Goal: Task Accomplishment & Management: Manage account settings

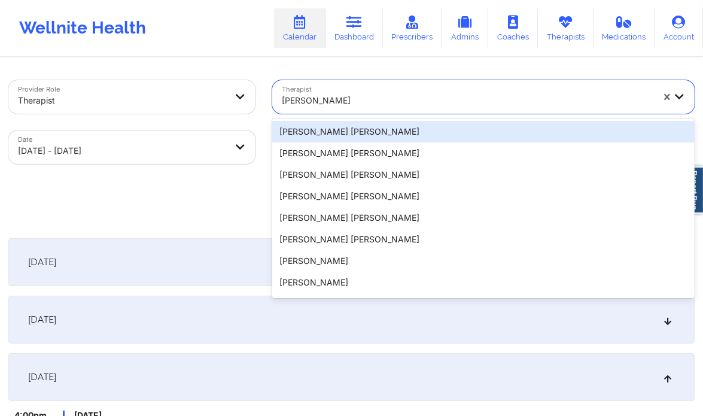
click at [357, 102] on div at bounding box center [468, 100] width 372 height 14
paste input "[PERSON_NAME]"
type input "[PERSON_NAME]"
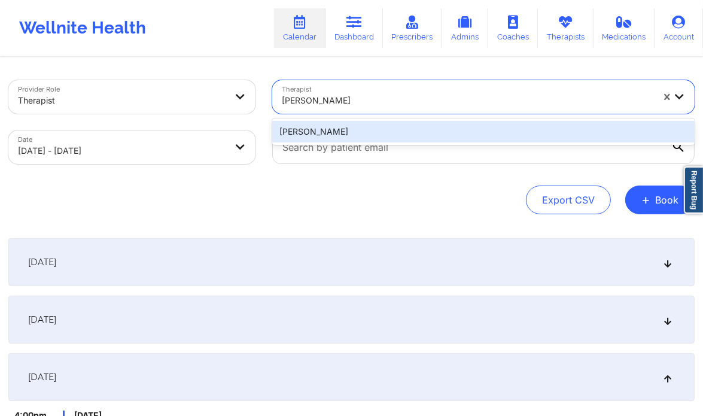
click at [346, 128] on div "[PERSON_NAME]" at bounding box center [483, 132] width 423 height 22
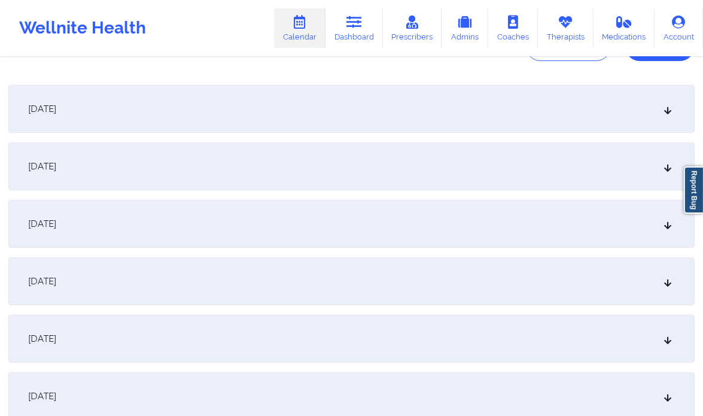
scroll to position [154, 0]
click at [670, 287] on div "[DATE]" at bounding box center [351, 280] width 687 height 48
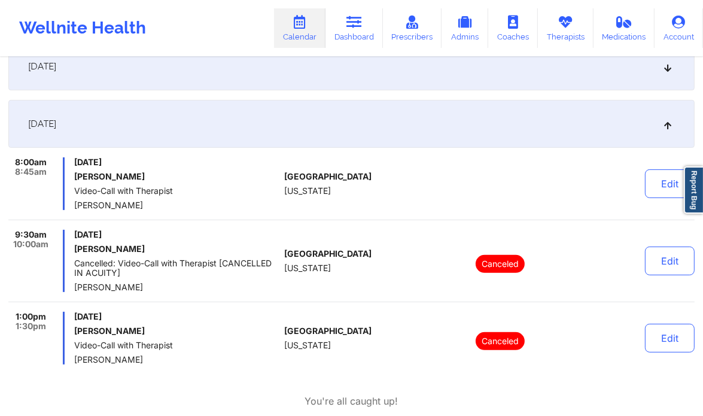
scroll to position [301, 0]
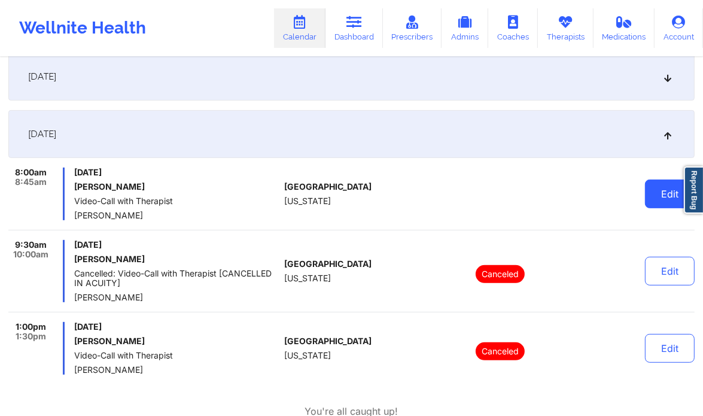
click at [662, 200] on button "Edit" at bounding box center [670, 194] width 50 height 29
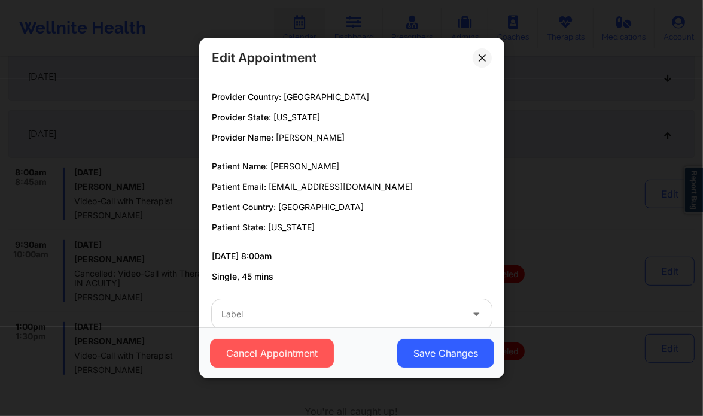
drag, startPoint x: 350, startPoint y: 166, endPoint x: 268, endPoint y: 167, distance: 81.4
click at [268, 167] on p "Patient Name: [PERSON_NAME]" at bounding box center [352, 166] width 280 height 12
copy p "[PERSON_NAME]"
click at [479, 57] on icon at bounding box center [482, 57] width 7 height 7
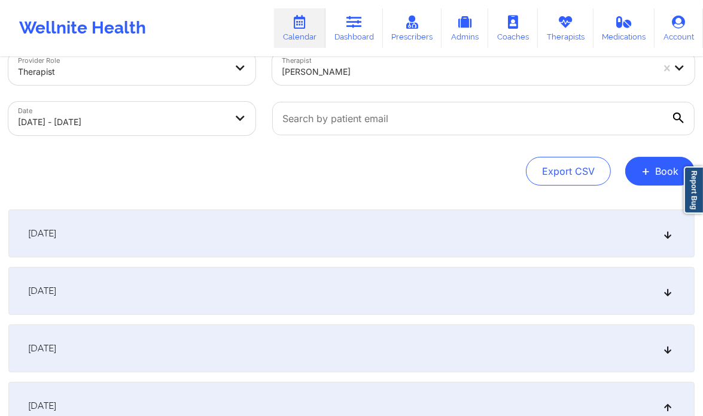
scroll to position [0, 0]
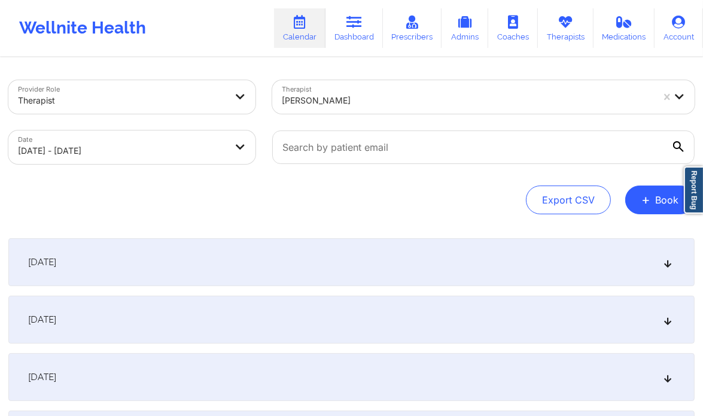
click at [344, 93] on div at bounding box center [468, 100] width 372 height 14
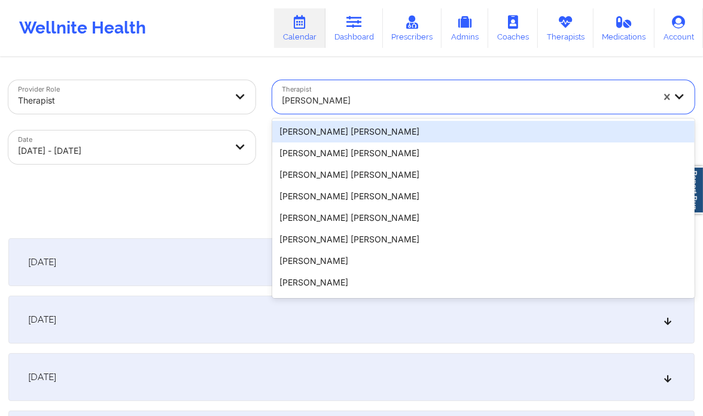
paste input "[PERSON_NAME]"
type input "[PERSON_NAME]"
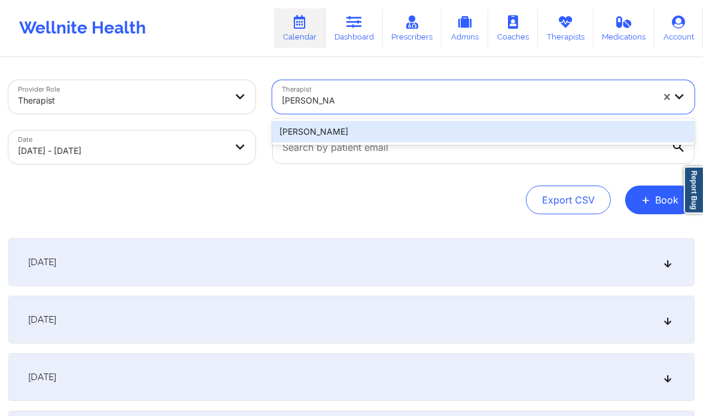
click at [383, 126] on div "[PERSON_NAME]" at bounding box center [483, 132] width 423 height 22
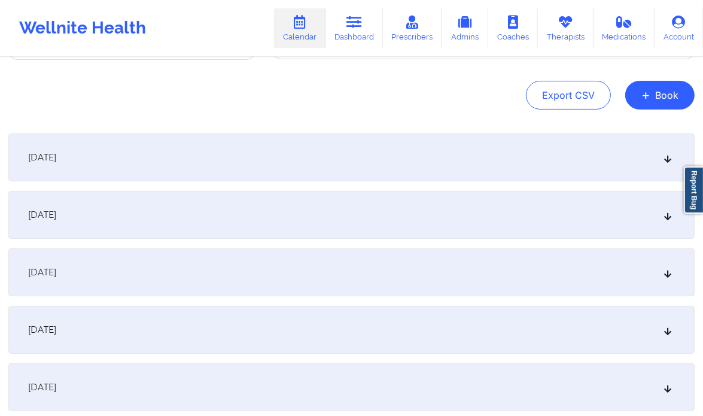
scroll to position [119, 0]
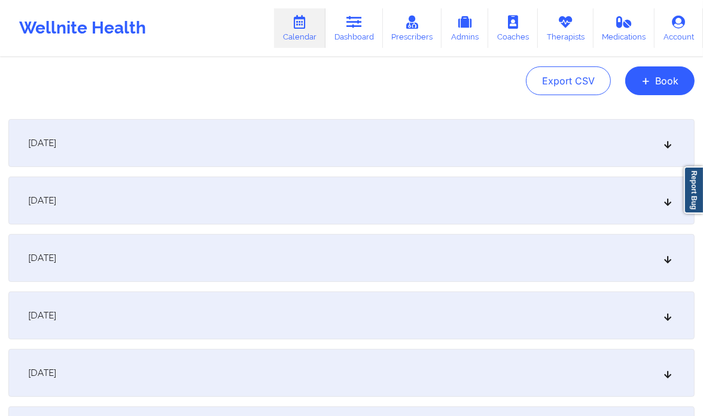
click at [647, 256] on div "[DATE]" at bounding box center [351, 258] width 687 height 48
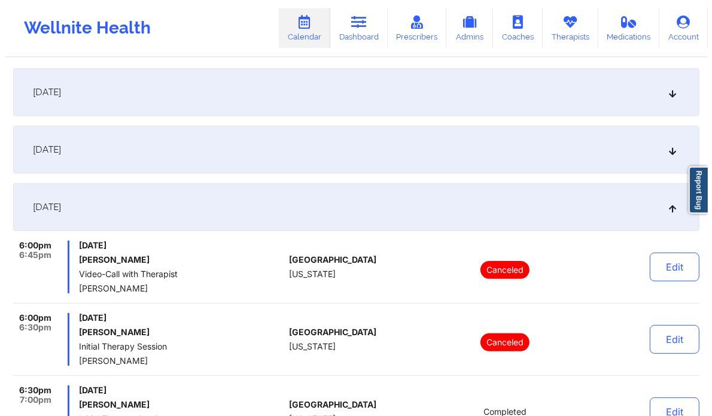
scroll to position [0, 0]
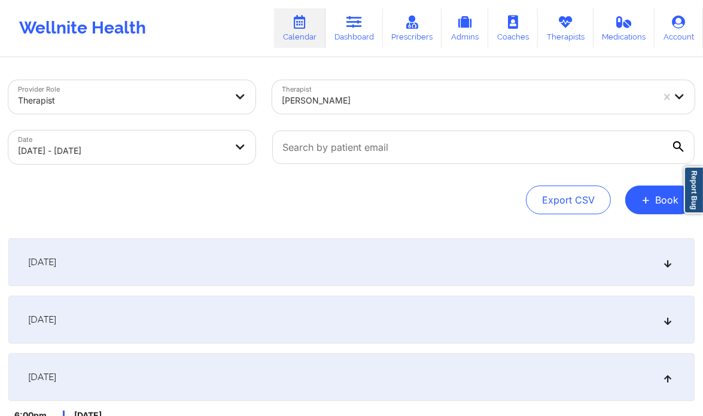
select select "2025-9"
select select "2025-10"
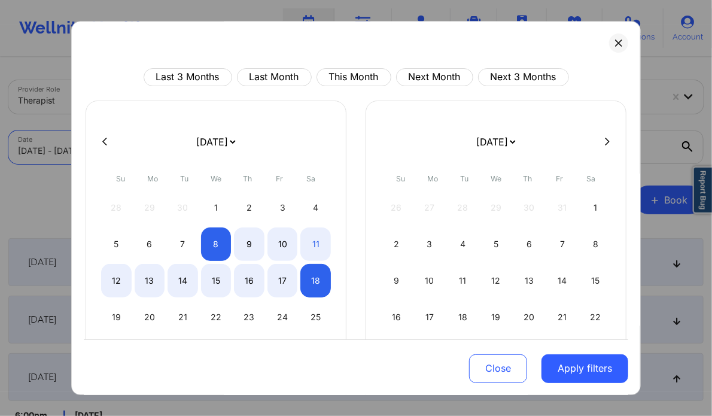
click at [213, 145] on body "Wellnite Health Calendar Dashboard Prescribers Admins Coaches Therapists Medica…" at bounding box center [356, 208] width 712 height 416
click at [602, 143] on button at bounding box center [608, 141] width 12 height 10
select select "2025-10"
select select "2025-11"
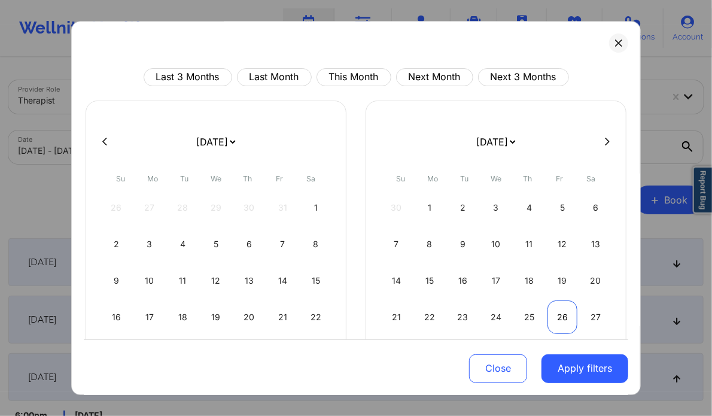
click at [559, 320] on div "26" at bounding box center [563, 318] width 31 height 34
select select "2025-11"
select select "2026-0"
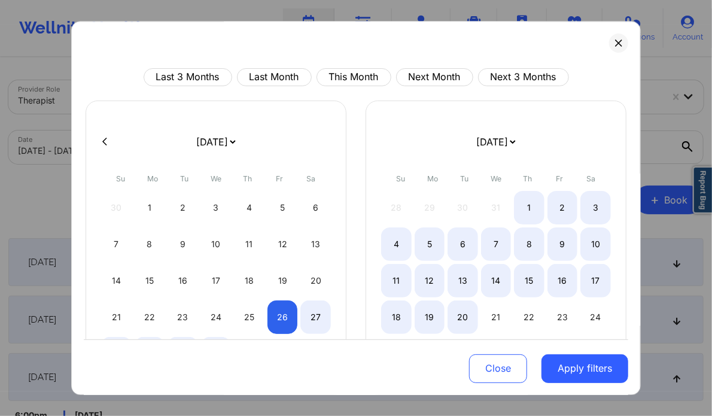
select select "2025-11"
select select "2026-0"
select select "2025-11"
select select "2026-0"
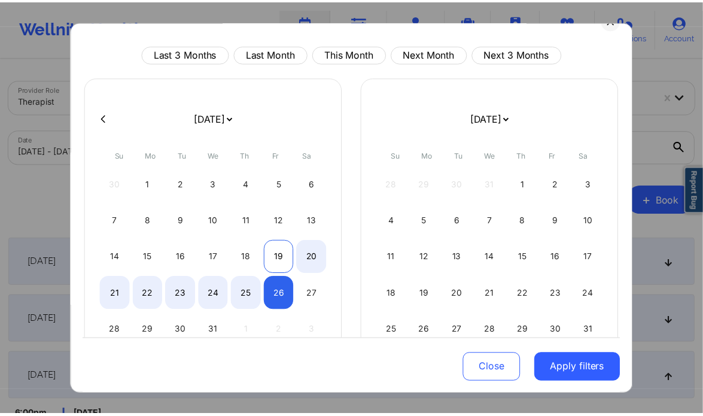
scroll to position [28, 0]
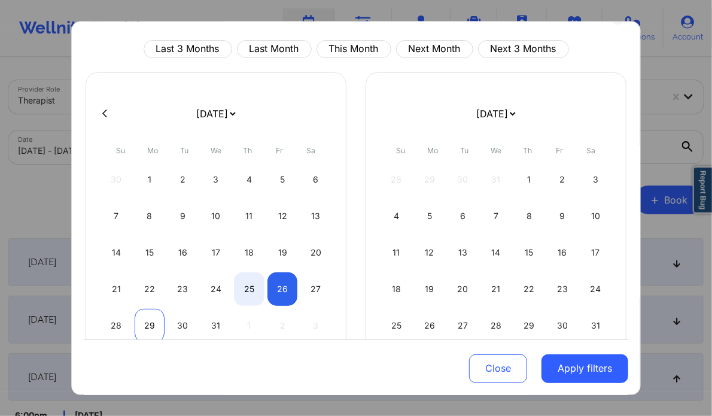
select select "2025-11"
select select "2026-0"
select select "2025-11"
select select "2026-0"
select select "2025-11"
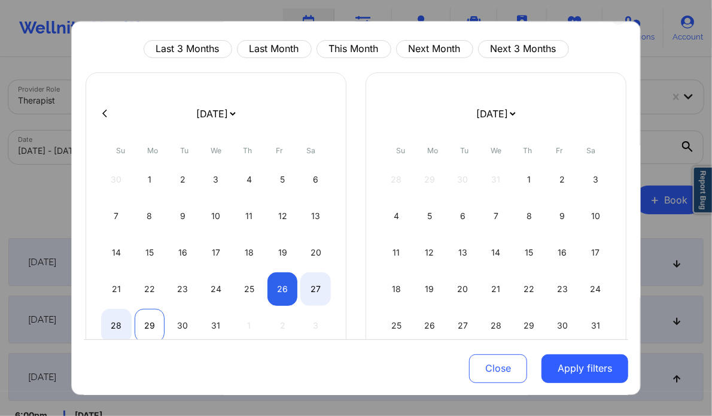
select select "2026-0"
click at [141, 326] on div "29" at bounding box center [150, 326] width 31 height 34
select select "2025-11"
select select "2026-0"
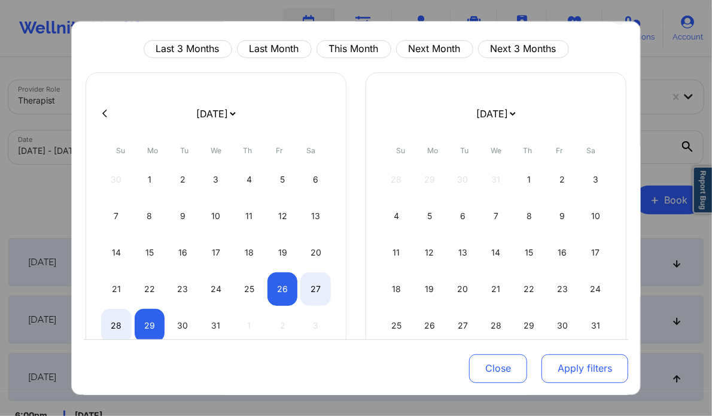
click at [569, 371] on button "Apply filters" at bounding box center [585, 368] width 87 height 29
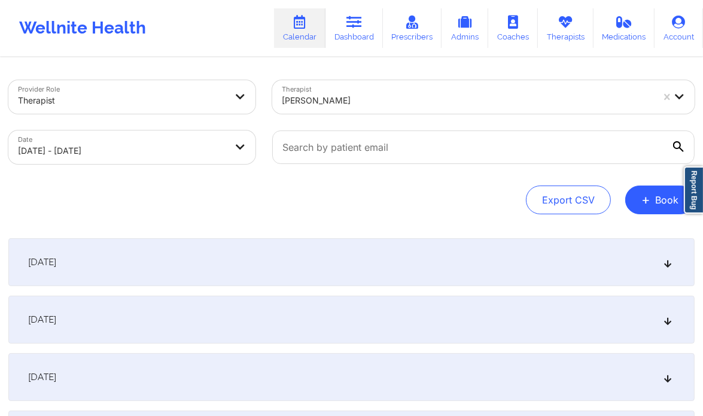
click at [291, 331] on div "[DATE]" at bounding box center [351, 320] width 687 height 48
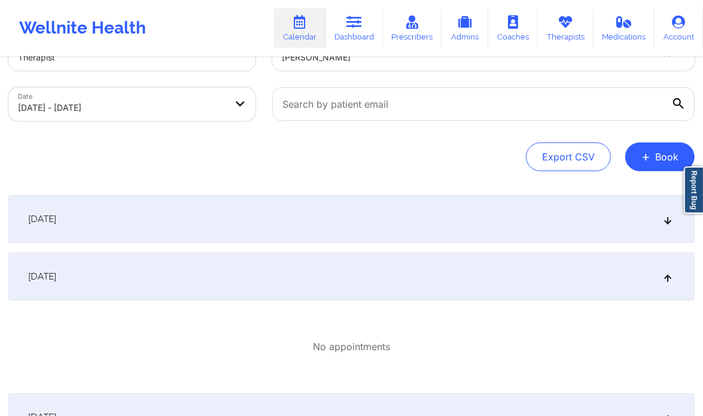
scroll to position [37, 0]
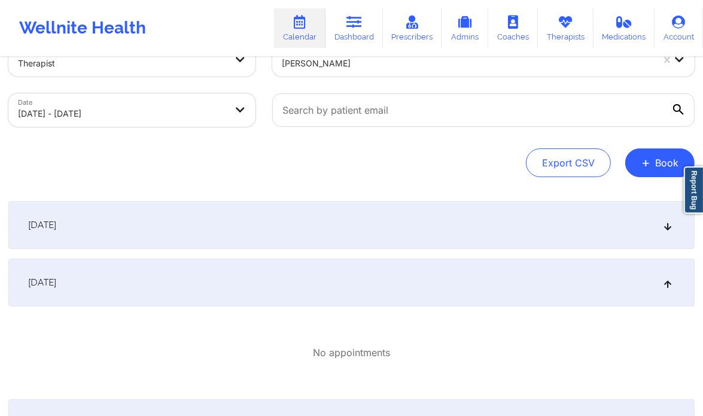
click at [356, 220] on div "[DATE]" at bounding box center [351, 225] width 687 height 48
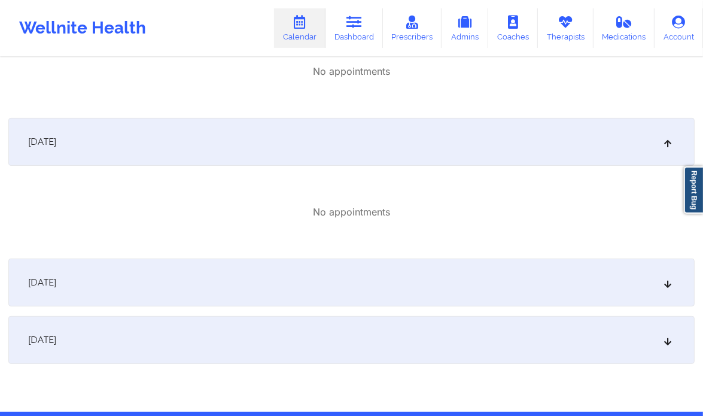
scroll to position [263, 0]
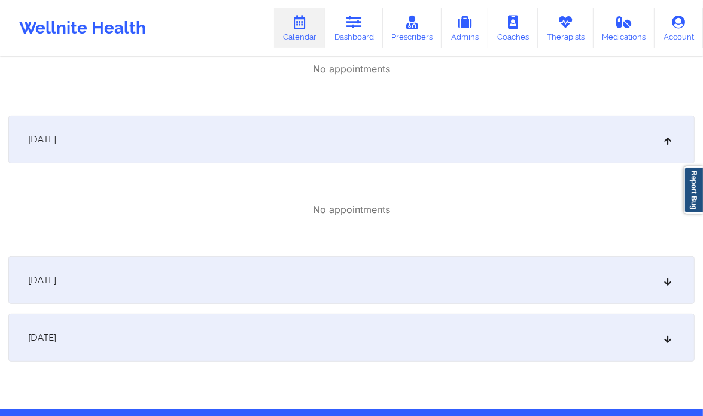
click at [339, 268] on div "[DATE]" at bounding box center [351, 280] width 687 height 48
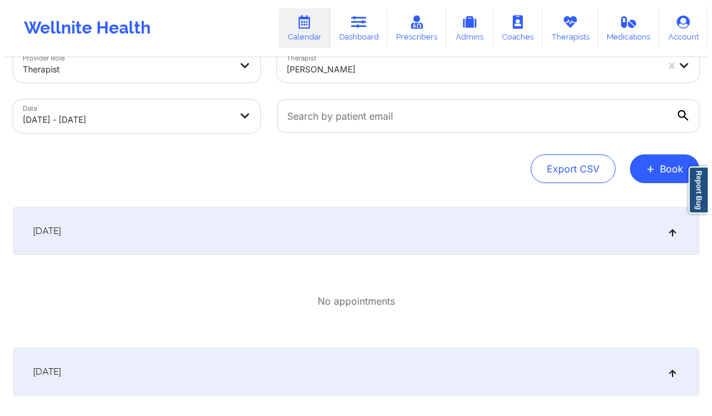
scroll to position [0, 0]
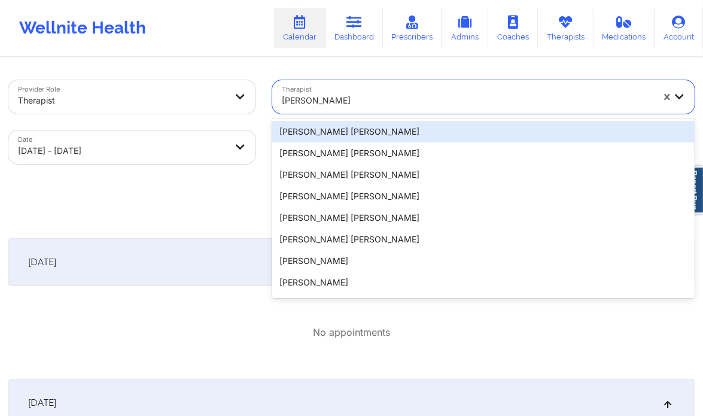
click at [332, 99] on div at bounding box center [468, 100] width 372 height 14
paste input "[PERSON_NAME] [PERSON_NAME]"
type input "[PERSON_NAME] [PERSON_NAME]"
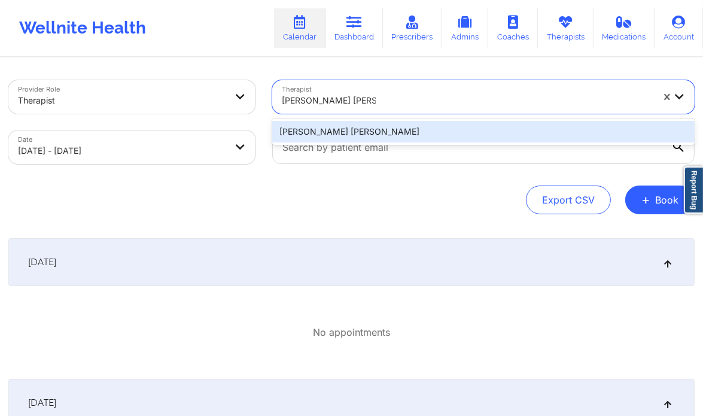
click at [318, 138] on div "[PERSON_NAME] [PERSON_NAME]" at bounding box center [483, 132] width 423 height 22
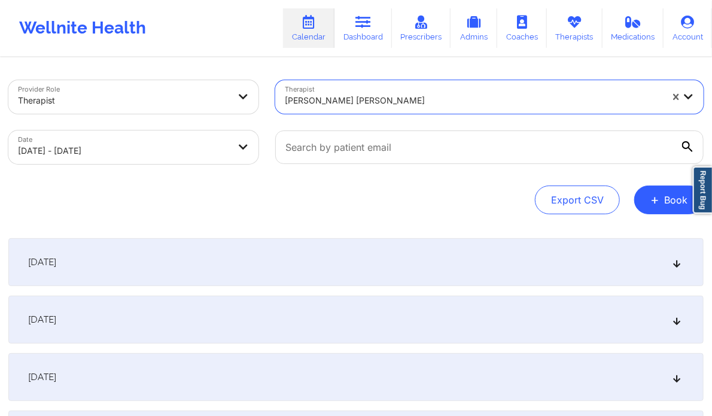
click at [204, 146] on body "Wellnite Health Calendar Dashboard Prescribers Admins Coaches Therapists Medica…" at bounding box center [356, 208] width 712 height 416
select select "2025-11"
select select "2026-0"
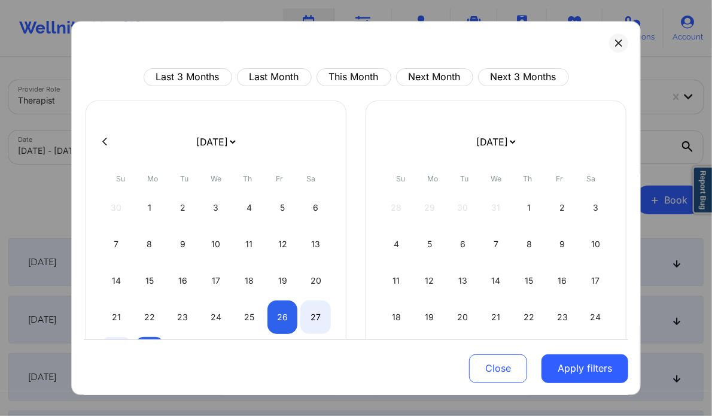
click at [103, 135] on div at bounding box center [356, 142] width 545 height 18
click at [105, 140] on icon at bounding box center [104, 141] width 5 height 9
select select "2025-10"
select select "2025-11"
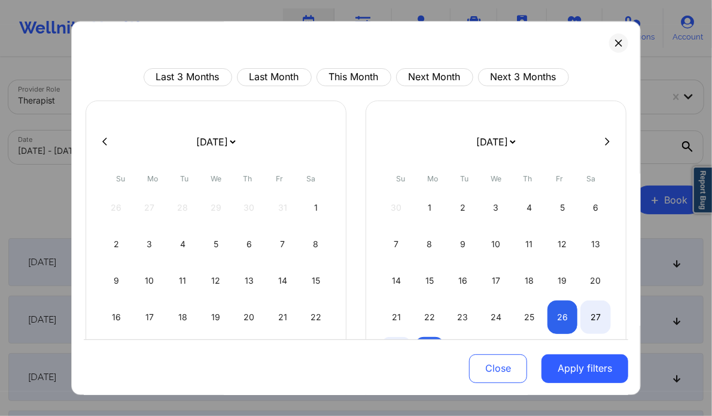
click at [105, 140] on icon at bounding box center [104, 141] width 5 height 9
select select "2025-9"
select select "2025-10"
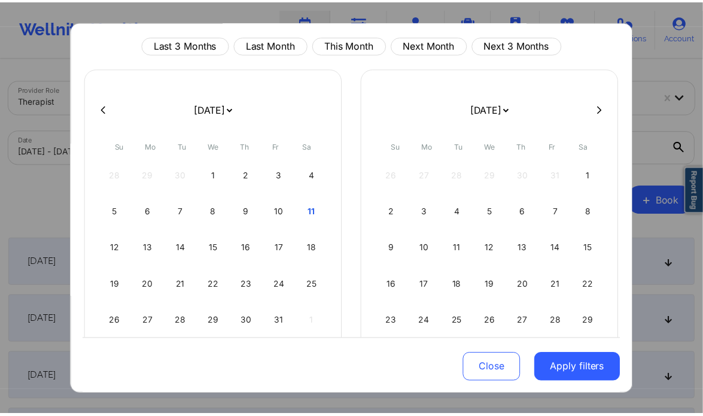
scroll to position [34, 0]
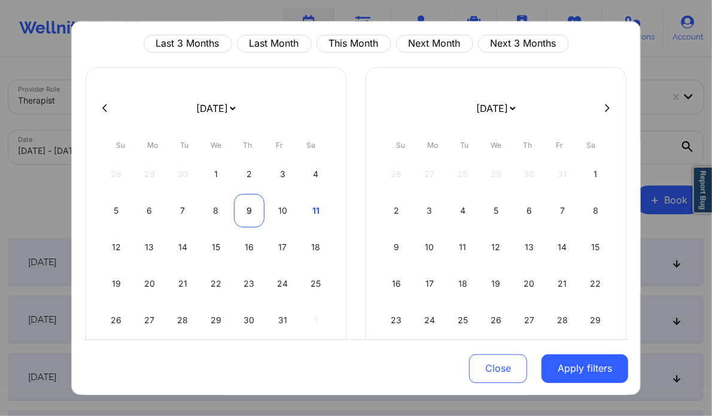
click at [241, 206] on div "9" at bounding box center [249, 211] width 31 height 34
select select "2025-9"
select select "2025-10"
select select "2025-9"
select select "2025-10"
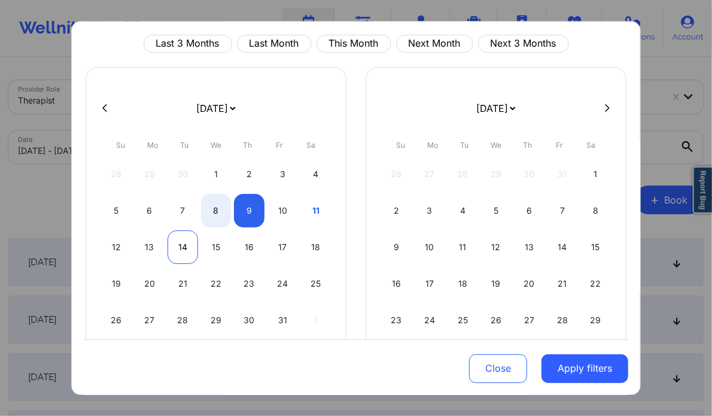
select select "2025-9"
select select "2025-10"
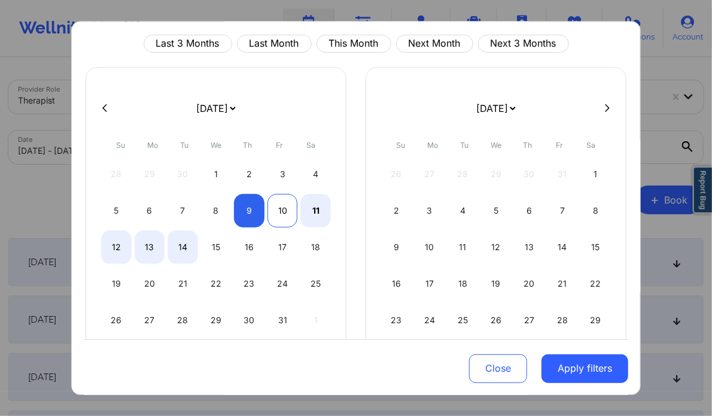
select select "2025-9"
select select "2025-10"
select select "2025-9"
select select "2025-10"
click at [314, 203] on div "11" at bounding box center [316, 211] width 31 height 34
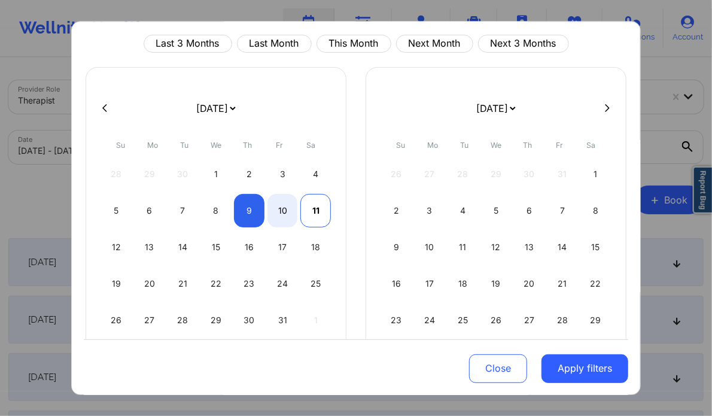
select select "2025-9"
select select "2025-10"
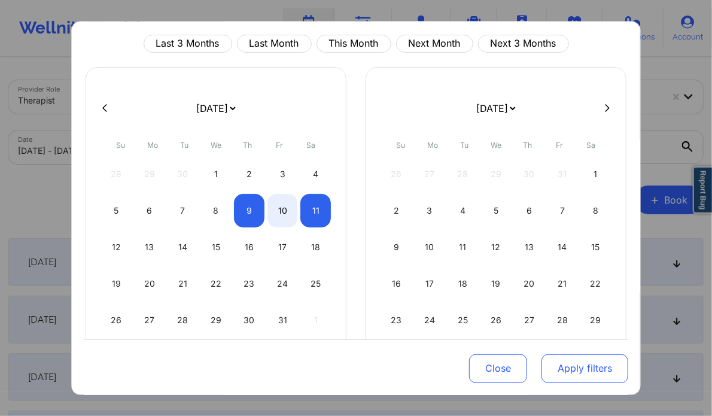
click at [576, 365] on button "Apply filters" at bounding box center [585, 368] width 87 height 29
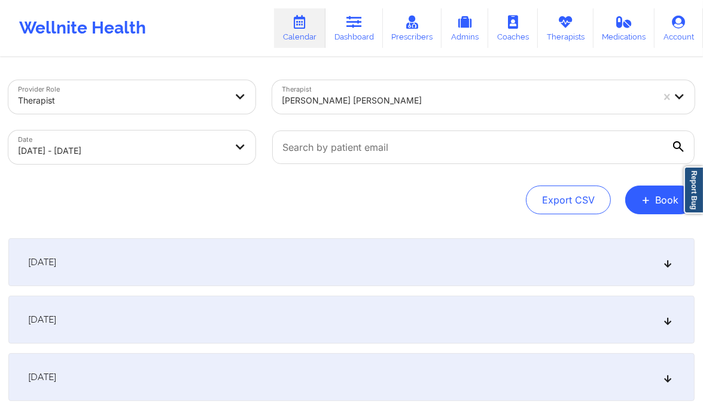
click at [396, 306] on div "[DATE]" at bounding box center [351, 320] width 687 height 48
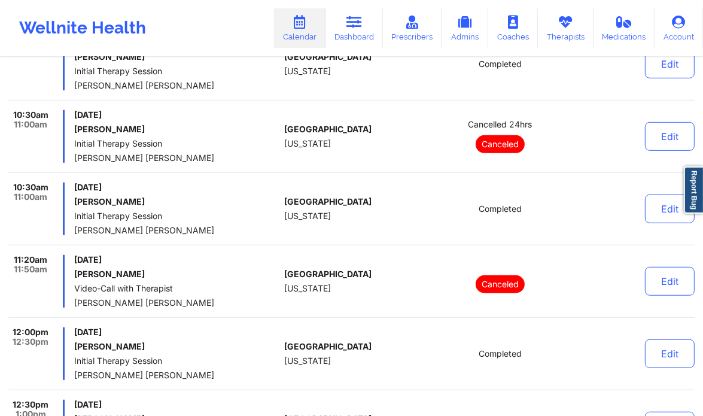
scroll to position [547, 0]
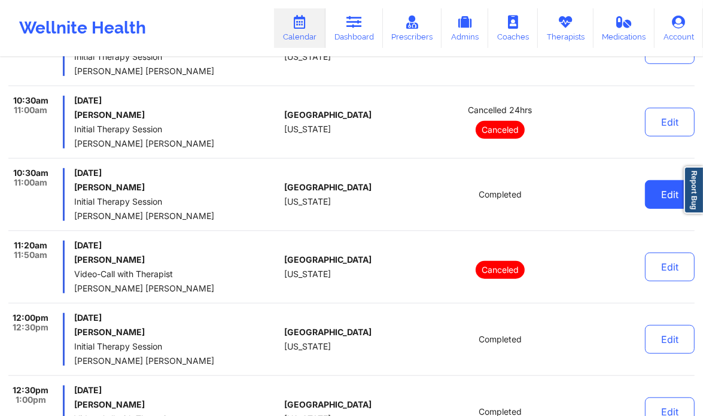
click at [657, 196] on button "Edit" at bounding box center [670, 194] width 50 height 29
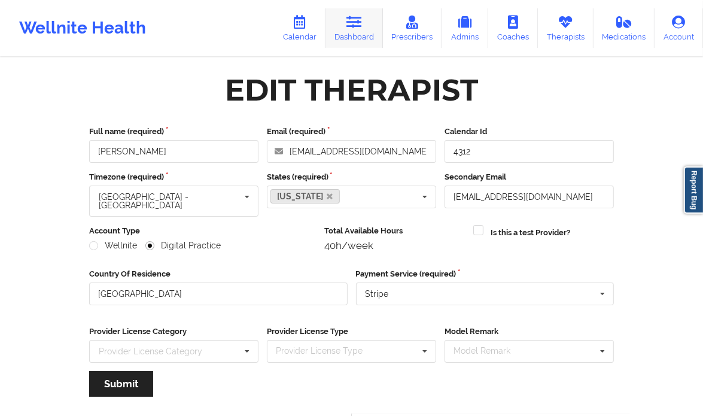
drag, startPoint x: 0, startPoint y: 0, endPoint x: 366, endPoint y: 38, distance: 368.3
click at [366, 38] on link "Dashboard" at bounding box center [354, 28] width 57 height 40
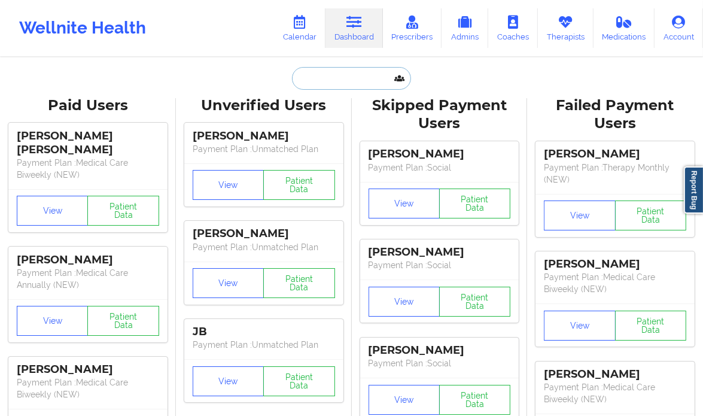
click at [355, 74] on input "text" at bounding box center [351, 78] width 119 height 23
paste input "[PERSON_NAME]"
type input "[PERSON_NAME]"
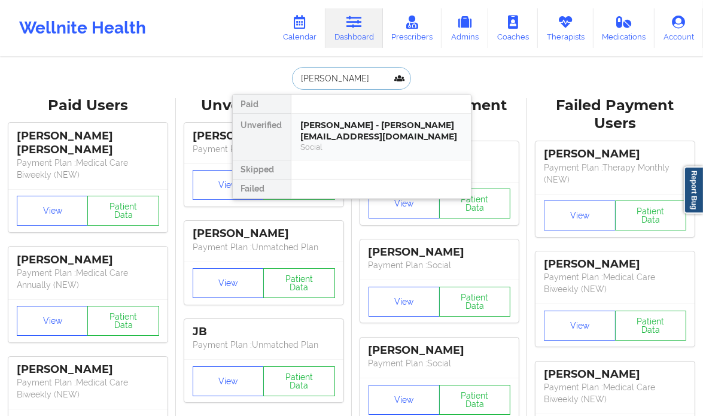
click at [405, 128] on div "Mekayla Sullivan - mekayla@lyonscommunityschool.org" at bounding box center [381, 131] width 160 height 22
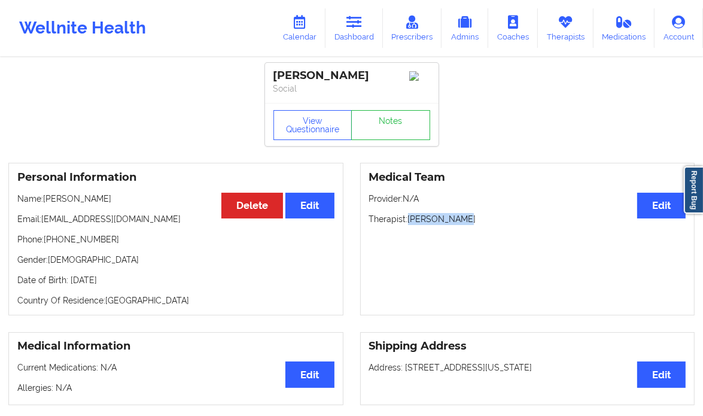
drag, startPoint x: 467, startPoint y: 217, endPoint x: 409, endPoint y: 224, distance: 58.0
click at [409, 224] on p "Therapist: Erin Samples" at bounding box center [527, 219] width 317 height 12
copy p "[PERSON_NAME]"
click at [355, 26] on icon at bounding box center [355, 22] width 16 height 13
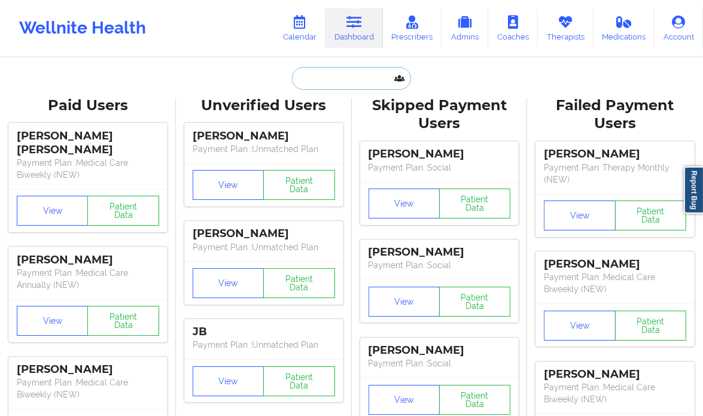
click at [339, 78] on input "text" at bounding box center [351, 78] width 119 height 23
paste input "Ryan Alan"
type input "Ryan Alan"
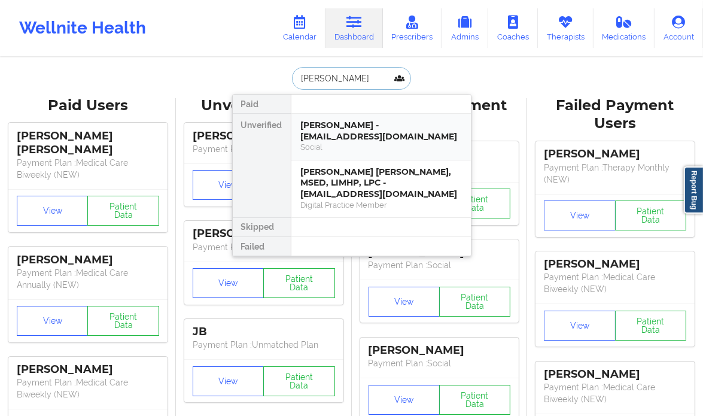
click at [409, 135] on div "Ryan Alan Black - rablack416@gmail.com" at bounding box center [381, 131] width 160 height 22
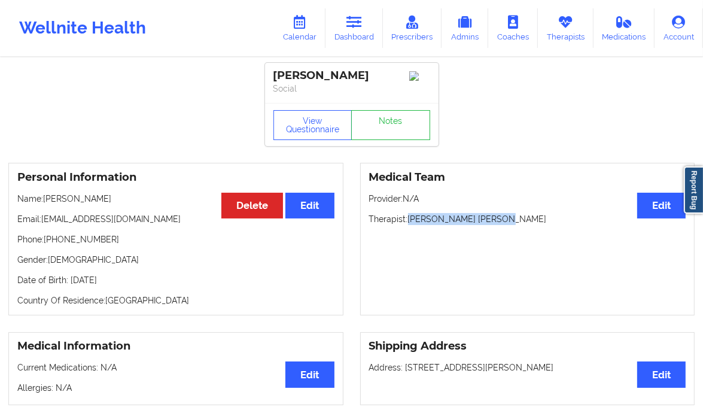
drag, startPoint x: 504, startPoint y: 221, endPoint x: 409, endPoint y: 229, distance: 94.9
click at [409, 229] on div "Medical Team Edit Provider: N/A Therapist: Quisha Monique Castro" at bounding box center [527, 239] width 335 height 153
copy p "[PERSON_NAME] [PERSON_NAME]"
click at [295, 25] on icon at bounding box center [300, 22] width 16 height 13
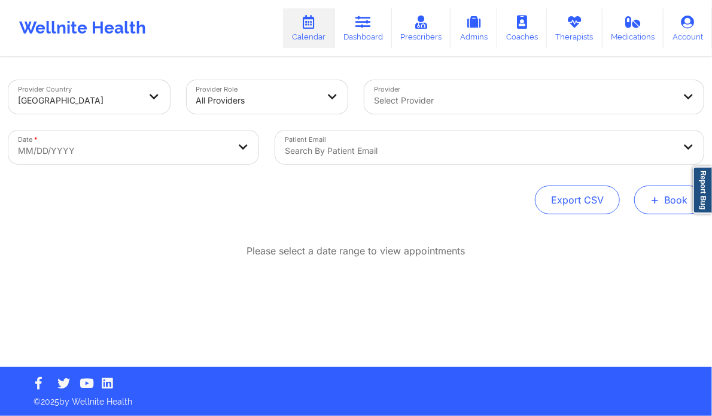
click at [665, 197] on button "+ Book" at bounding box center [669, 200] width 69 height 29
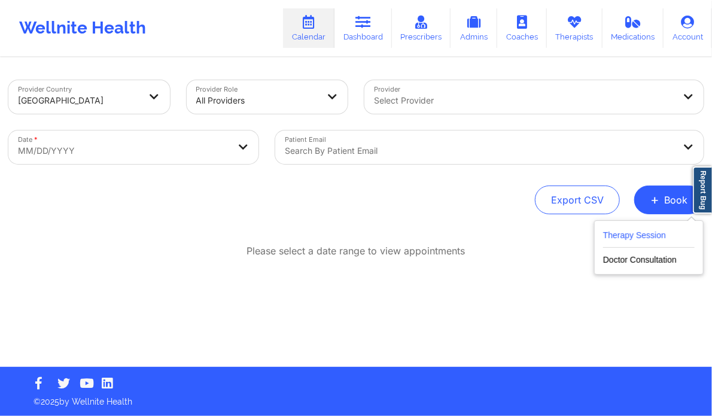
click at [647, 231] on button "Therapy Session" at bounding box center [649, 238] width 92 height 20
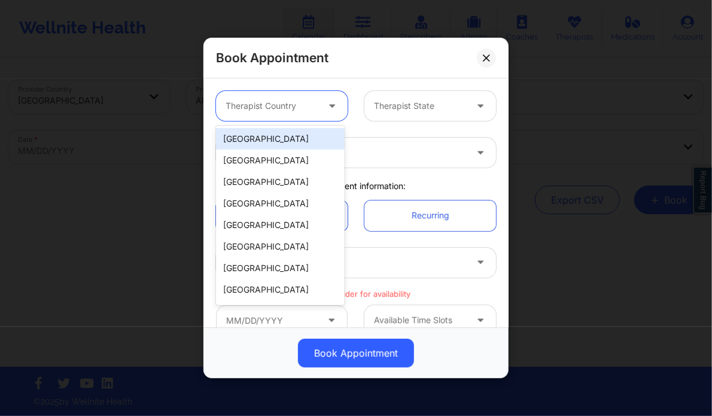
click at [320, 105] on div at bounding box center [333, 106] width 29 height 30
click at [283, 133] on div "[GEOGRAPHIC_DATA]" at bounding box center [280, 139] width 129 height 22
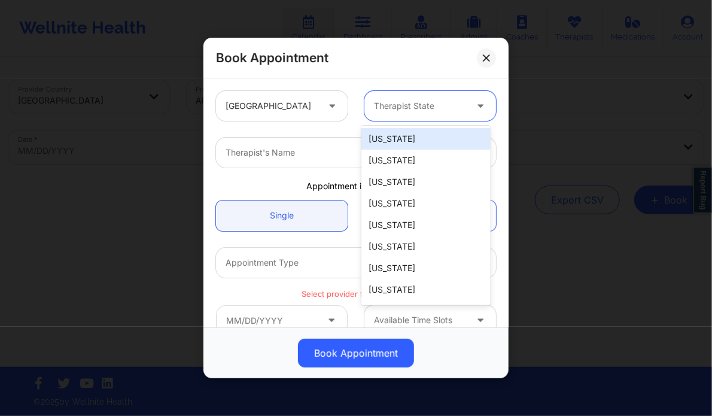
click at [383, 108] on div at bounding box center [420, 106] width 92 height 14
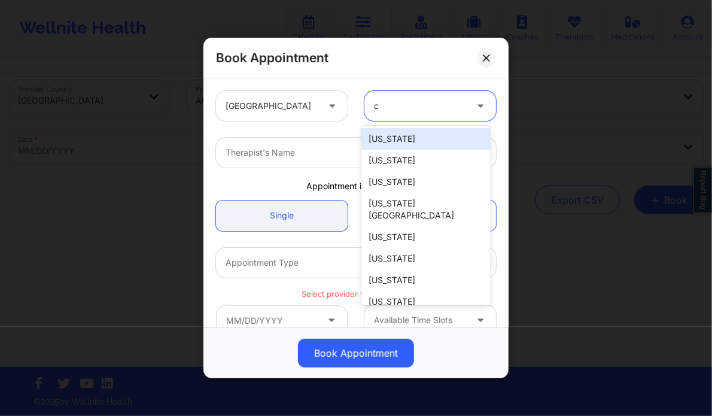
type input "ca"
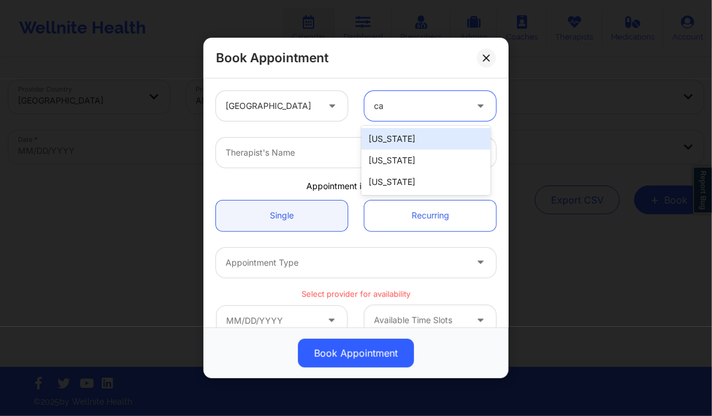
click at [388, 139] on div "[US_STATE]" at bounding box center [426, 139] width 129 height 22
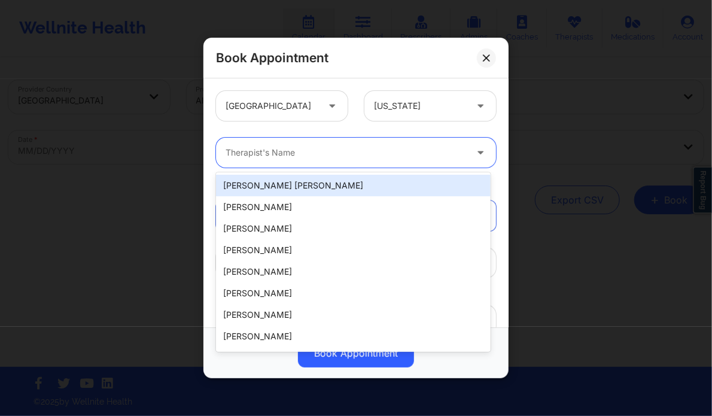
click at [321, 148] on div at bounding box center [346, 152] width 241 height 14
paste input "[PERSON_NAME] [PERSON_NAME]"
type input "[PERSON_NAME] [PERSON_NAME]"
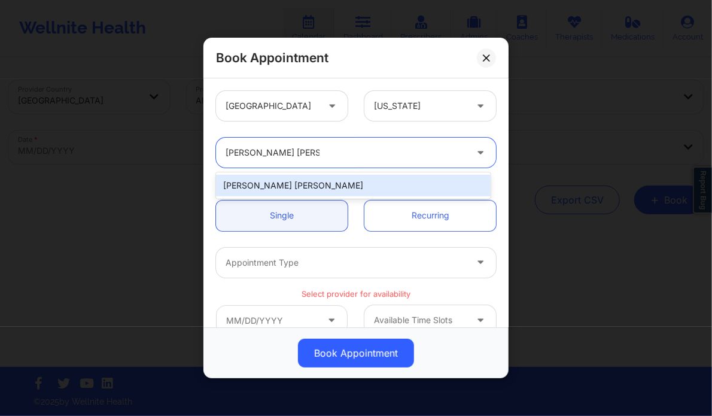
click at [302, 184] on div "[PERSON_NAME] [PERSON_NAME]" at bounding box center [353, 186] width 274 height 22
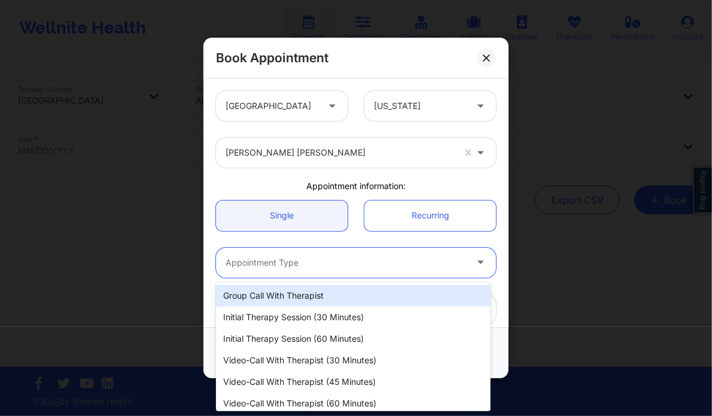
click at [304, 259] on div at bounding box center [346, 263] width 241 height 14
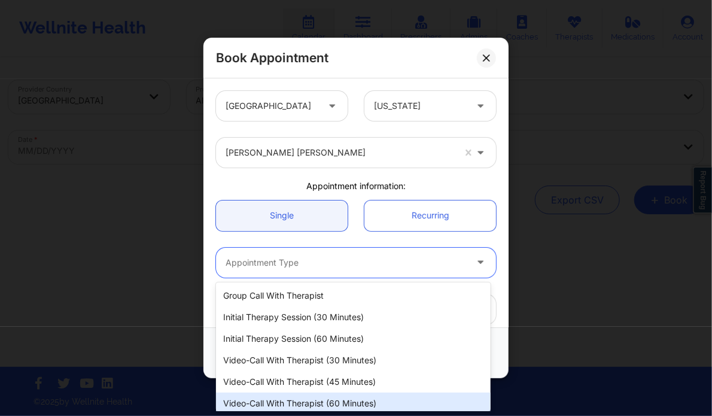
click at [354, 403] on div "Video-Call with Therapist (60 minutes)" at bounding box center [353, 404] width 274 height 22
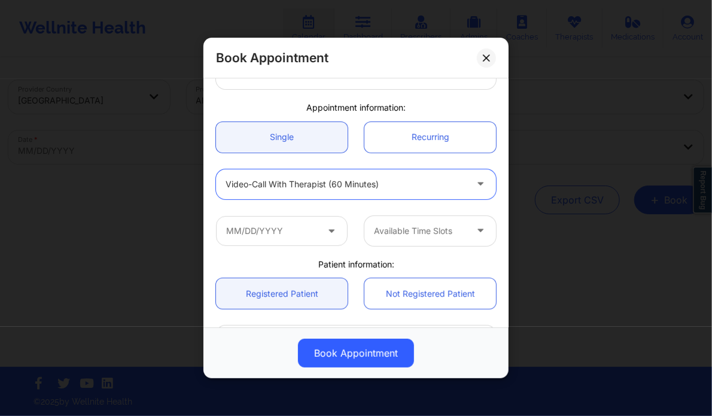
scroll to position [84, 0]
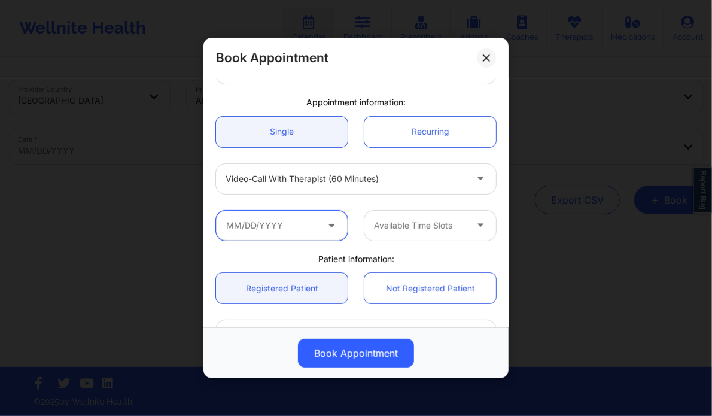
click at [283, 216] on input "text" at bounding box center [282, 226] width 132 height 30
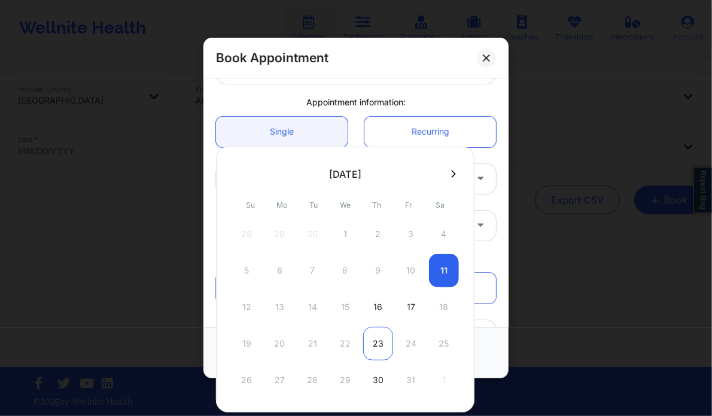
click at [384, 342] on div "23" at bounding box center [378, 344] width 30 height 34
type input "10/23/2025"
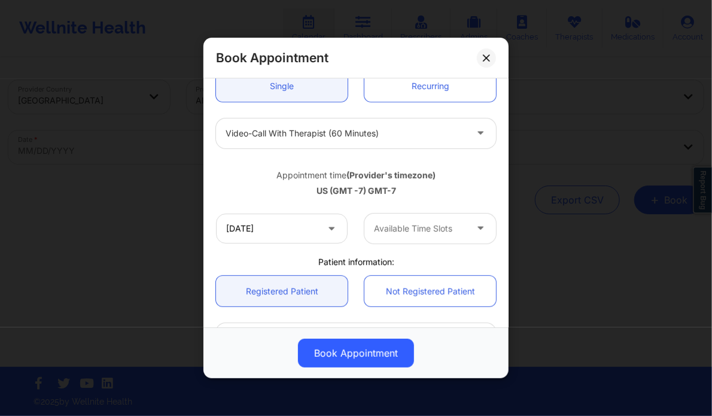
scroll to position [131, 0]
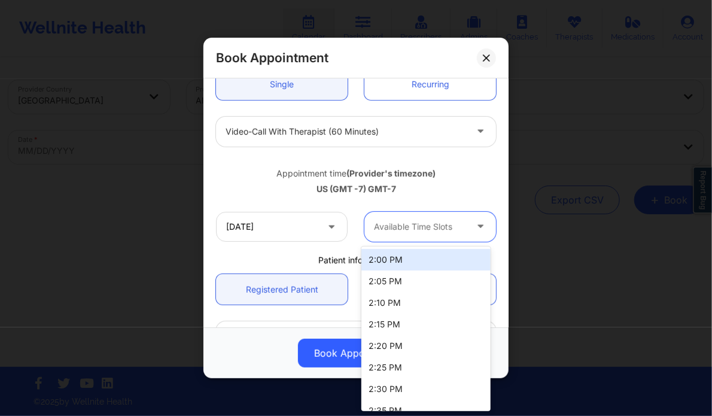
click at [412, 221] on div at bounding box center [420, 227] width 92 height 14
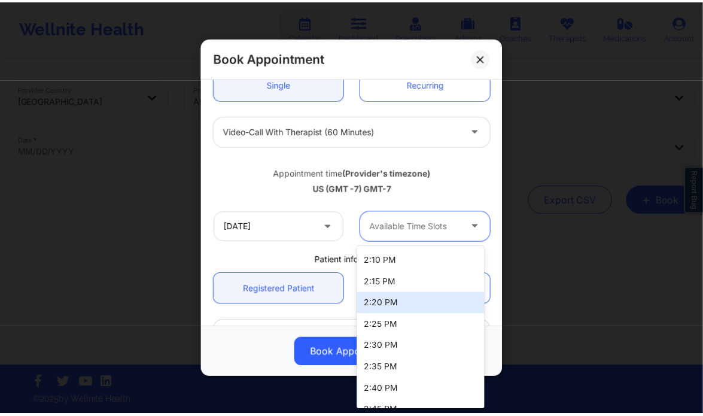
scroll to position [43, 0]
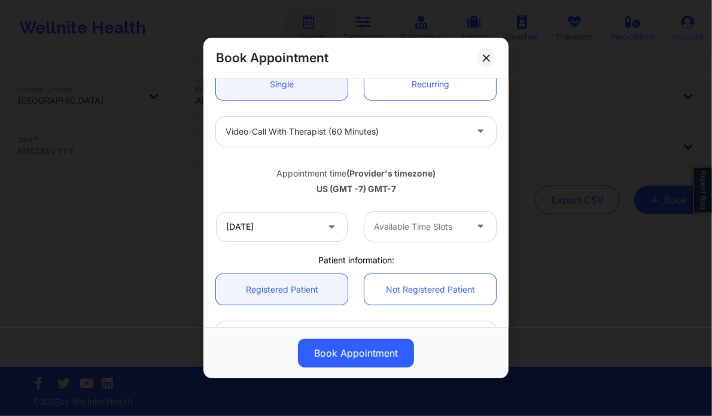
click at [300, 207] on div "10/23/2025 Available Time Slots" at bounding box center [356, 227] width 297 height 47
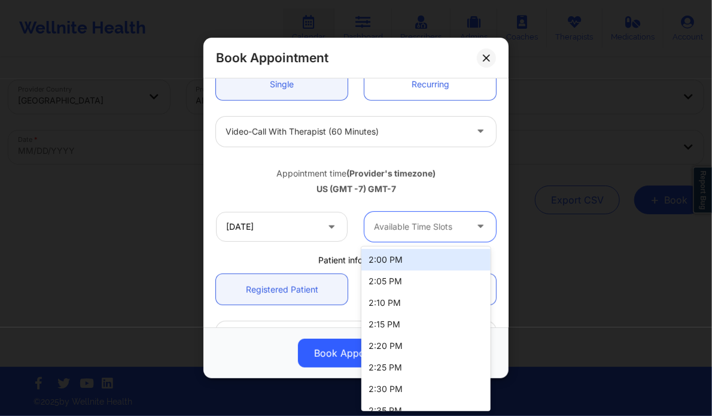
click at [383, 232] on div at bounding box center [420, 227] width 92 height 14
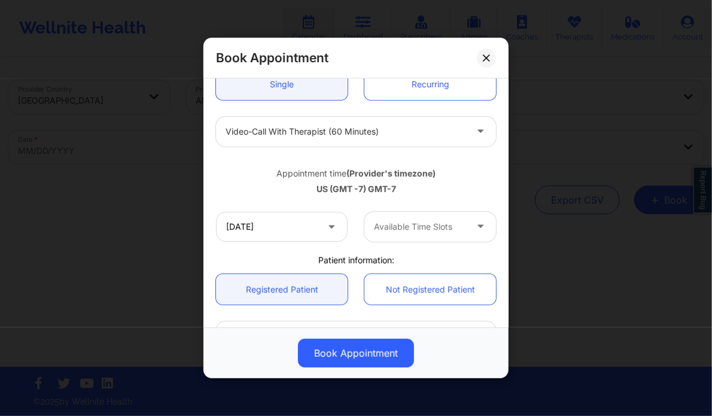
click at [311, 196] on div "Appointment time (Provider's timezone) US (GMT -7) GMT-7" at bounding box center [356, 179] width 297 height 48
click at [301, 227] on input "10/23/2025" at bounding box center [282, 227] width 132 height 30
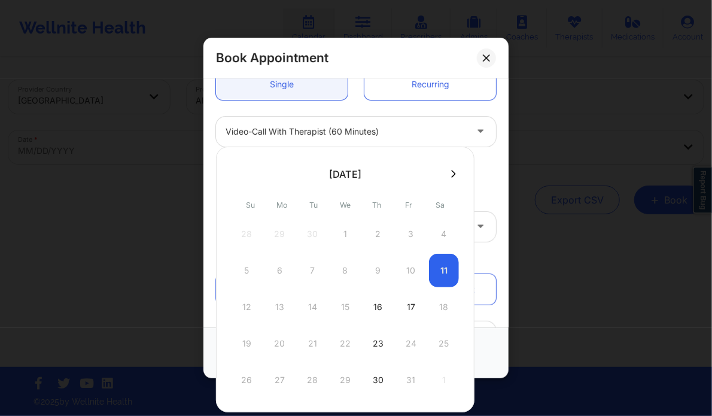
click at [453, 171] on button at bounding box center [454, 174] width 12 height 10
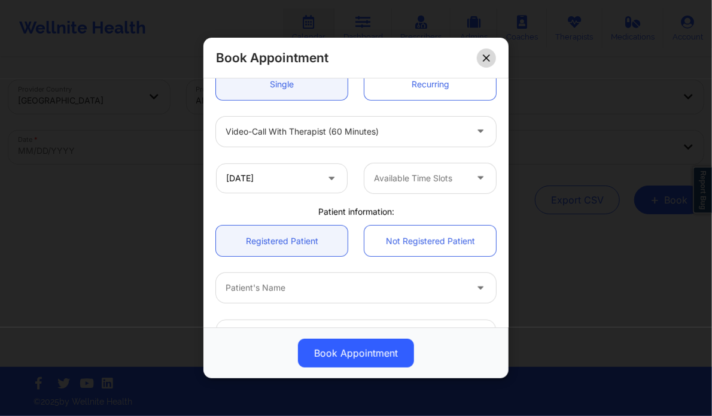
click at [484, 59] on icon at bounding box center [486, 57] width 7 height 7
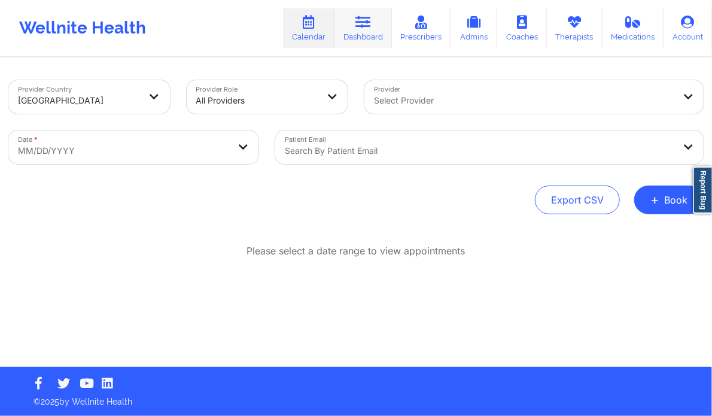
click at [363, 28] on icon at bounding box center [364, 22] width 16 height 13
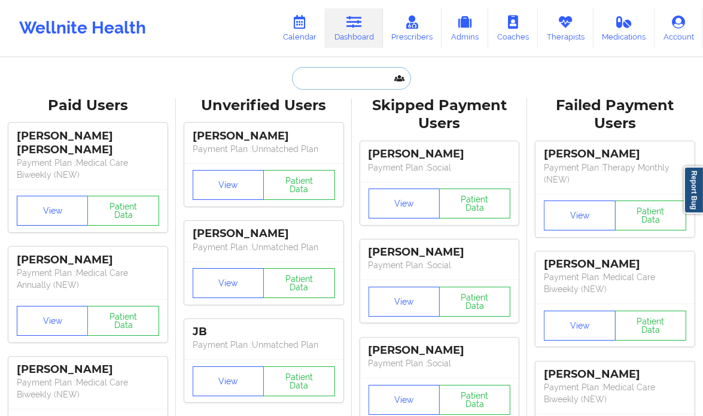
click at [324, 73] on input "text" at bounding box center [351, 78] width 119 height 23
paste input "MICHAEL ESTANILLA"
type input "MICHAEL ESTANILLA"
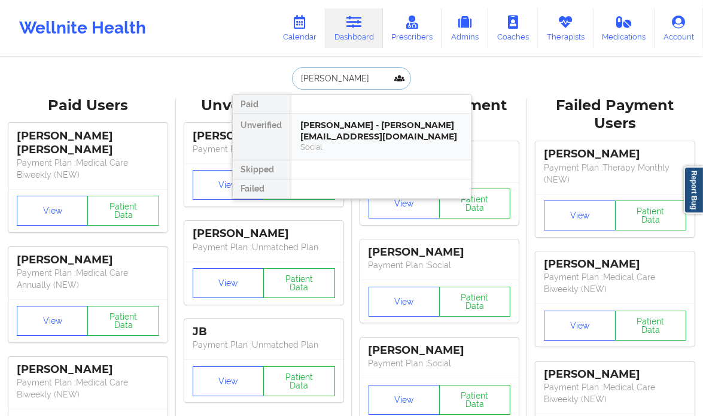
click at [465, 138] on div "MICHAEL ESTANILLA - micahel.estanilla.jr@gmail.com Social" at bounding box center [382, 137] width 180 height 46
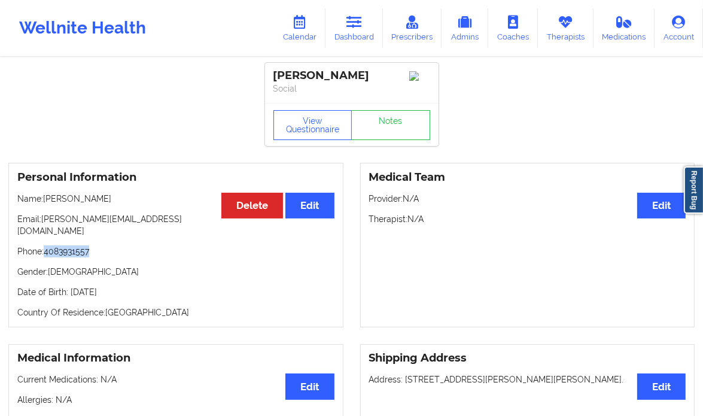
drag, startPoint x: 96, startPoint y: 238, endPoint x: 47, endPoint y: 244, distance: 49.4
click at [47, 245] on p "Phone: 4083931557" at bounding box center [175, 251] width 317 height 12
copy p "4083931557"
click at [305, 25] on icon at bounding box center [300, 22] width 16 height 13
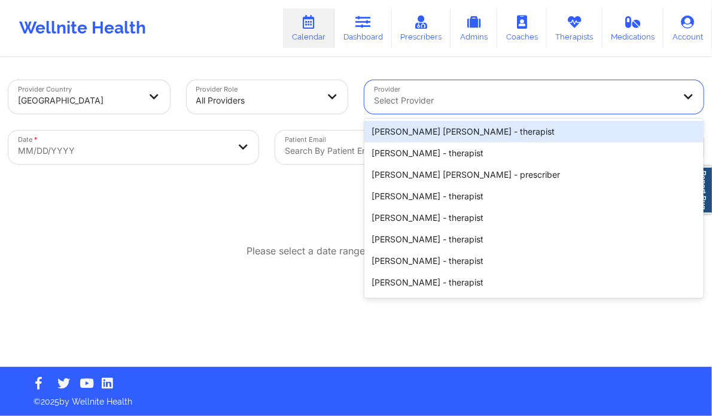
click at [424, 110] on div "Select Provider" at bounding box center [520, 97] width 311 height 34
paste input "Capus Barnett"
type input "Capus Barnett"
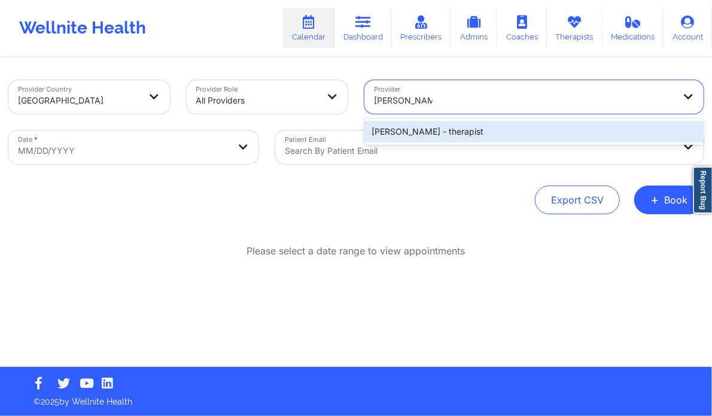
click at [447, 132] on div "Capus Barnett - therapist" at bounding box center [534, 132] width 339 height 22
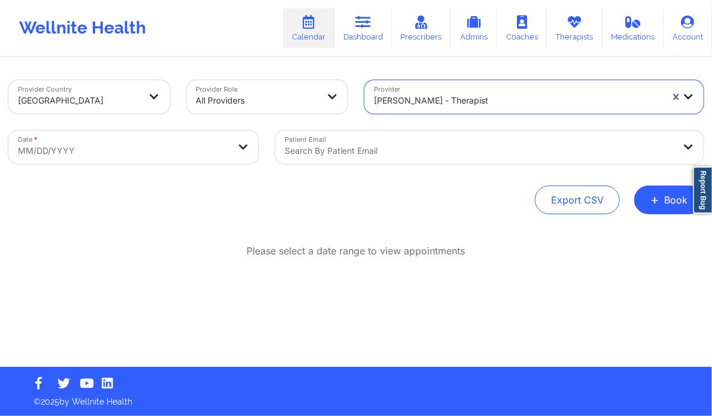
select select "2025-8"
select select "2025-9"
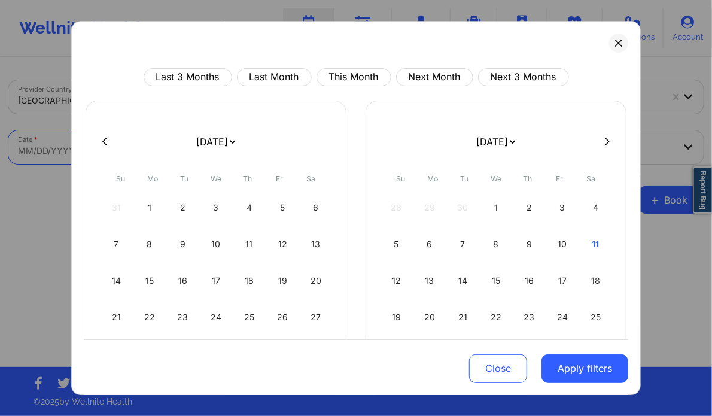
click at [191, 151] on body "Wellnite Health Calendar Dashboard Prescribers Admins Coaches Therapists Medica…" at bounding box center [356, 208] width 712 height 416
click at [560, 241] on div "10" at bounding box center [563, 244] width 31 height 34
select select "2025-9"
select select "2025-10"
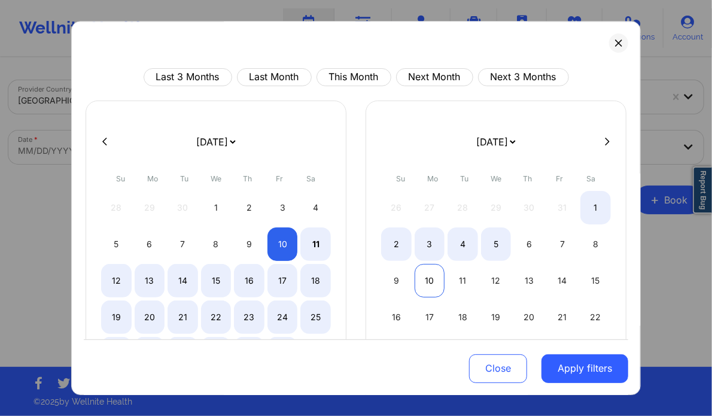
select select "2025-9"
select select "2025-10"
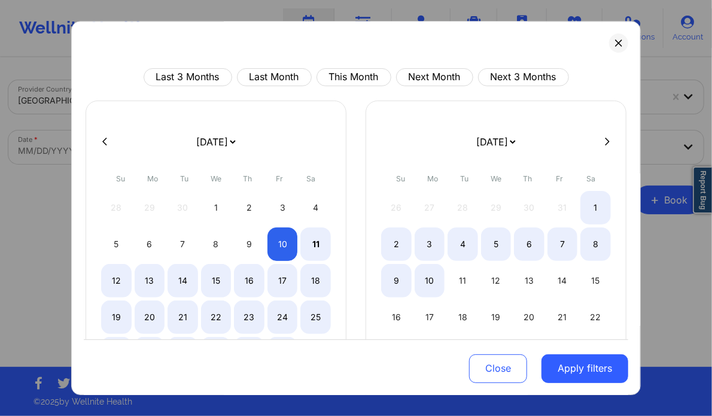
select select "2025-9"
select select "2025-10"
select select "2025-9"
select select "2025-10"
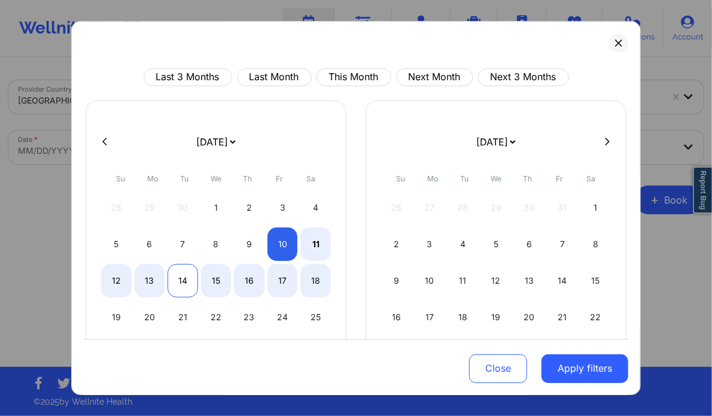
select select "2025-9"
select select "2025-10"
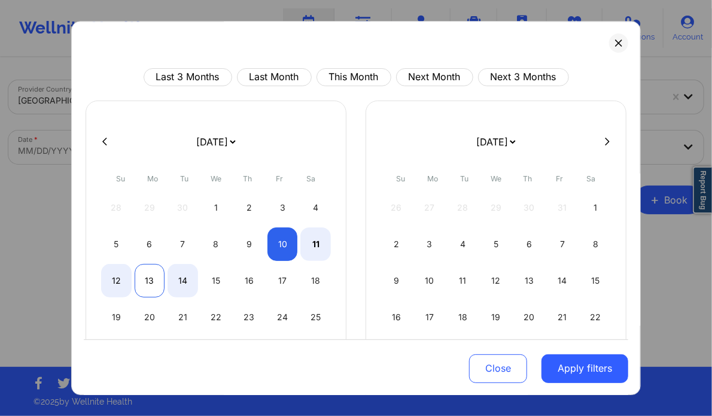
select select "2025-9"
select select "2025-10"
select select "2025-9"
select select "2025-10"
click at [118, 280] on div "12" at bounding box center [116, 281] width 31 height 34
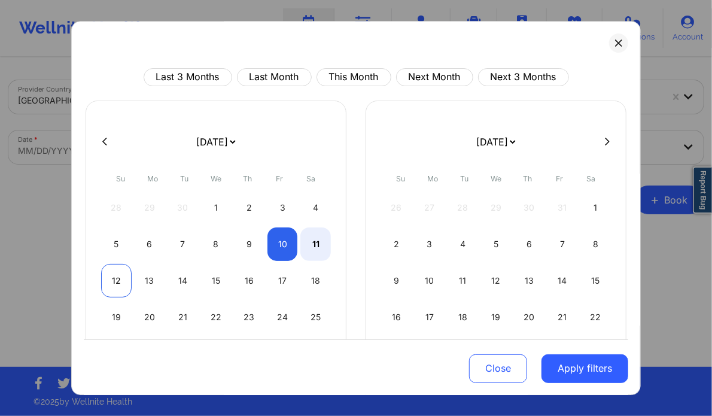
select select "2025-9"
select select "2025-10"
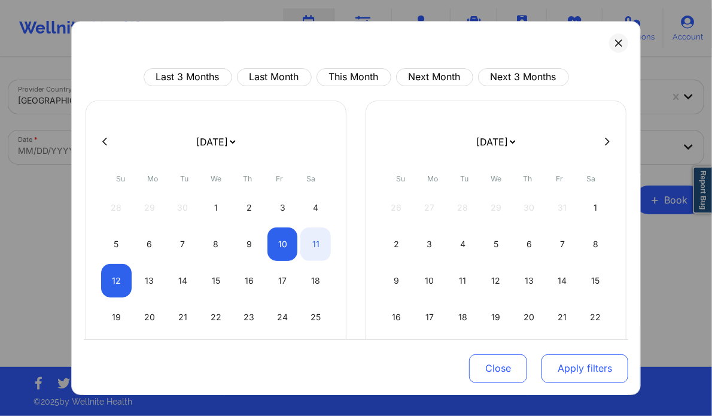
click at [588, 372] on button "Apply filters" at bounding box center [585, 368] width 87 height 29
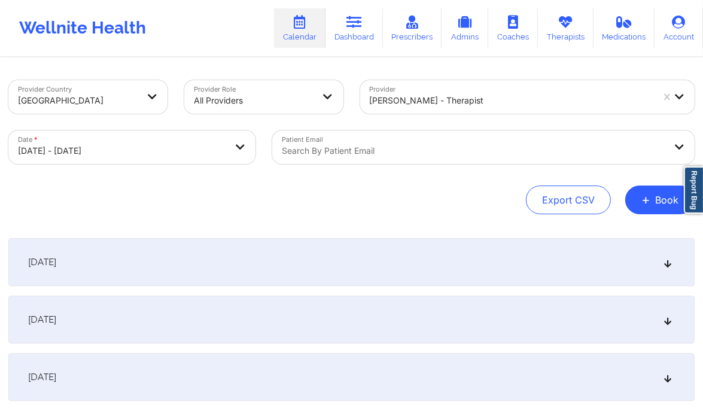
click at [671, 272] on div "[DATE]" at bounding box center [351, 262] width 687 height 48
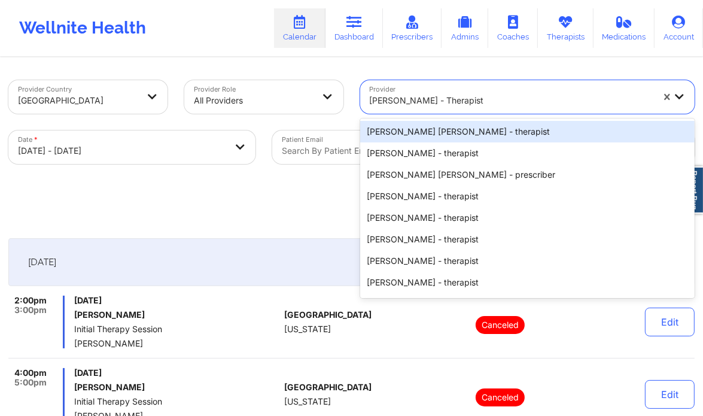
click at [399, 104] on div at bounding box center [512, 100] width 284 height 14
paste input "Stanley Pearlberg"
type input "Stanley Pearlberg"
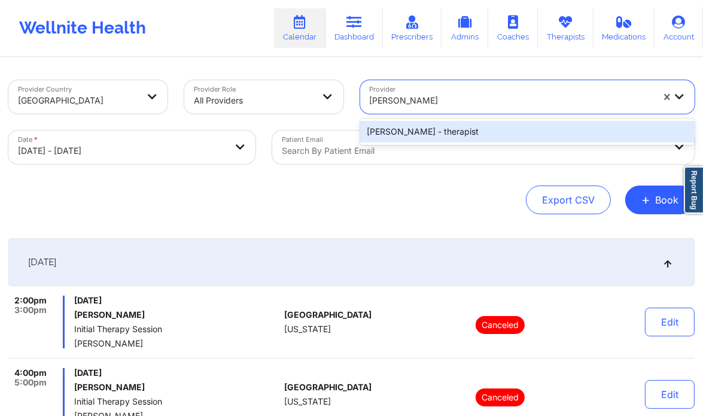
click at [413, 131] on div "Stanley Pearlberg - therapist" at bounding box center [527, 132] width 335 height 22
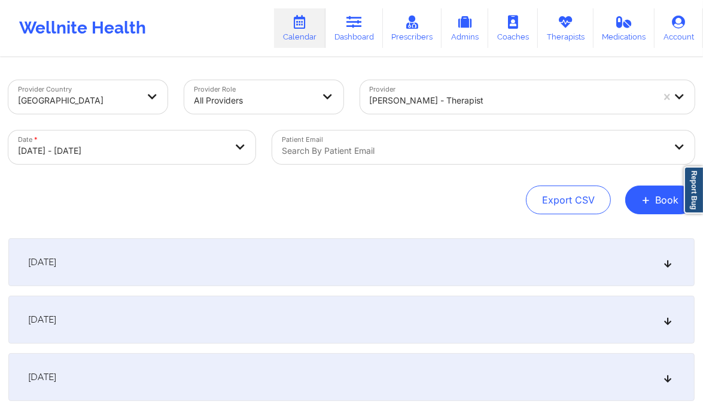
click at [658, 252] on div "[DATE]" at bounding box center [351, 262] width 687 height 48
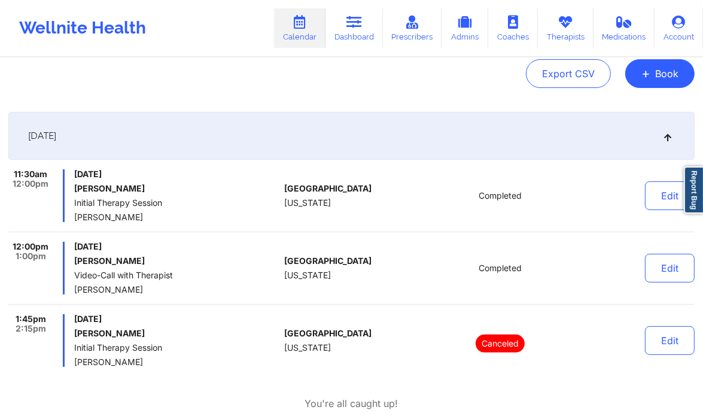
scroll to position [131, 0]
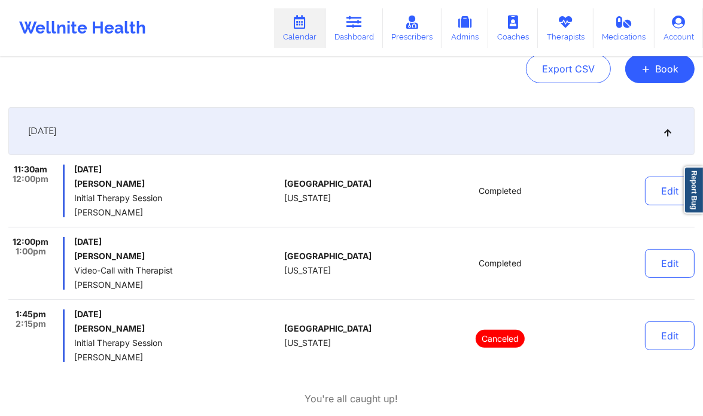
drag, startPoint x: 168, startPoint y: 184, endPoint x: 72, endPoint y: 184, distance: 96.4
click at [72, 184] on div "11:30am 12:00pm Friday, October 10, 2025 Alberto A. Gutierrez Initial Therapy S…" at bounding box center [143, 191] width 271 height 53
copy h6 "Alberto A. Gutierrez"
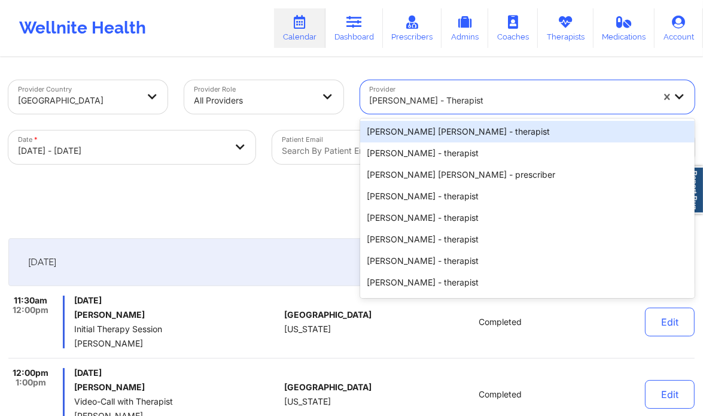
click at [414, 93] on div at bounding box center [512, 100] width 284 height 14
paste input "Arielle Karoub"
type input "Arielle Karoub"
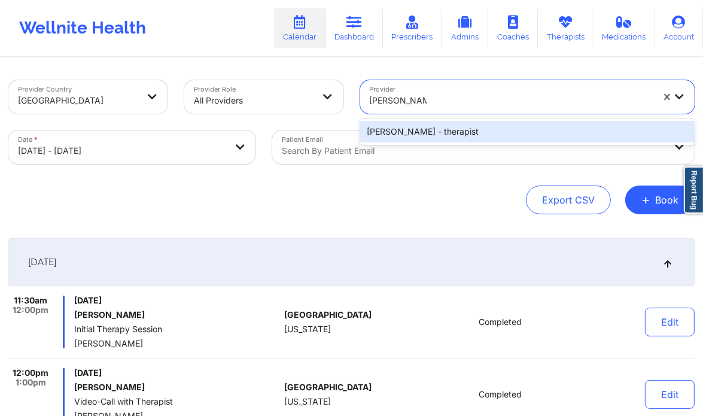
click at [443, 130] on div "Arielle Karoub - therapist" at bounding box center [527, 132] width 335 height 22
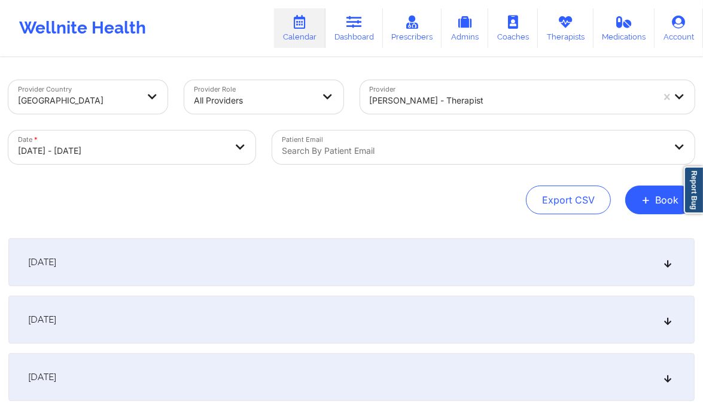
click at [666, 256] on div "[DATE]" at bounding box center [351, 262] width 687 height 48
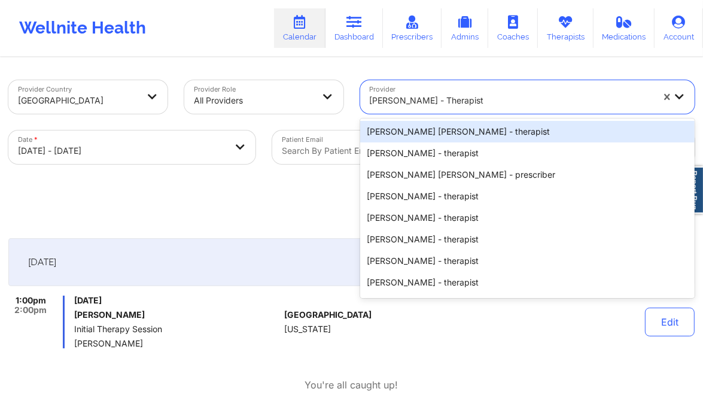
click at [400, 93] on div "Arielle Karoub - therapist" at bounding box center [512, 100] width 284 height 26
paste input "Chermora Johnson"
type input "Chermora Johnson"
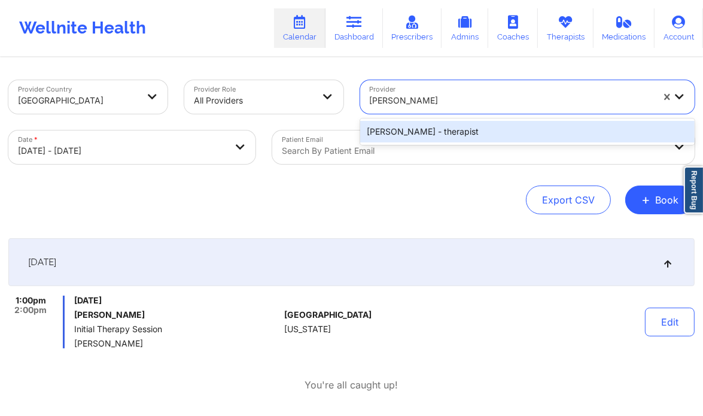
click at [406, 131] on div "Chermora Johnson - therapist" at bounding box center [527, 132] width 335 height 22
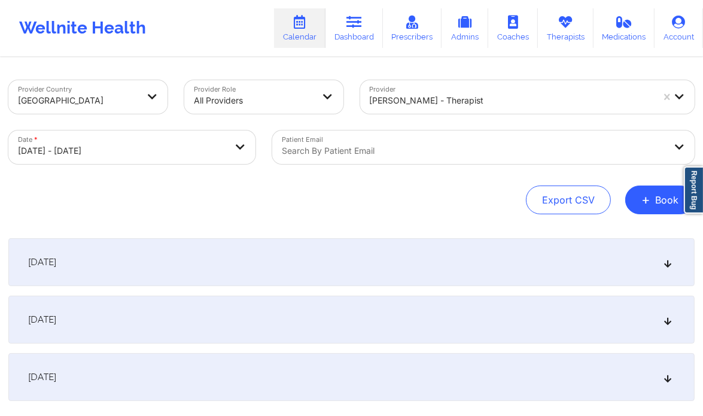
click at [348, 262] on div "[DATE]" at bounding box center [351, 262] width 687 height 48
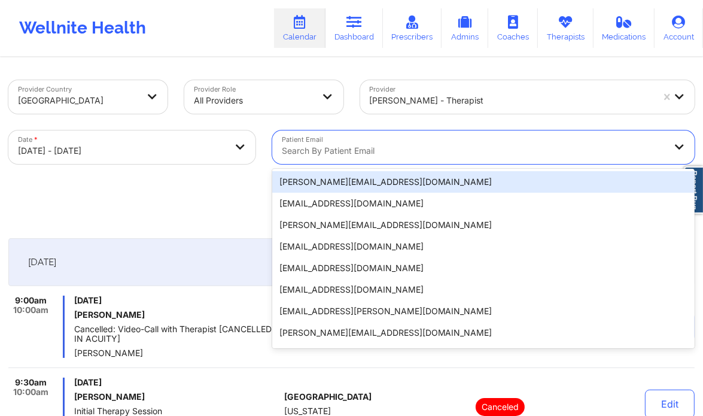
click at [384, 148] on div at bounding box center [474, 151] width 384 height 14
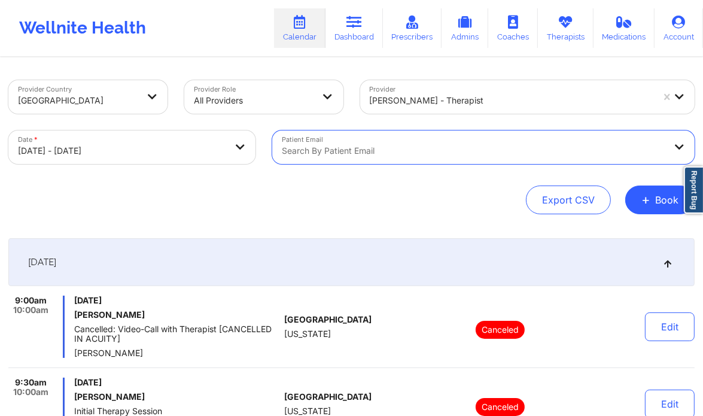
click at [384, 148] on div at bounding box center [474, 151] width 384 height 14
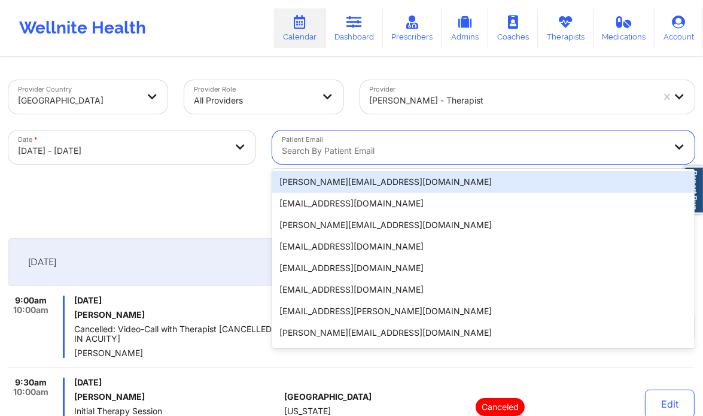
click at [384, 148] on div at bounding box center [474, 151] width 384 height 14
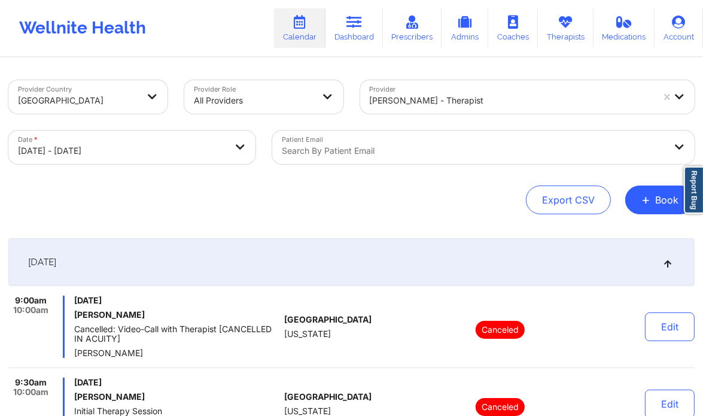
click at [228, 220] on div "Provider Country United States Provider Role All Providers Provider Chermora Jo…" at bounding box center [351, 404] width 703 height 690
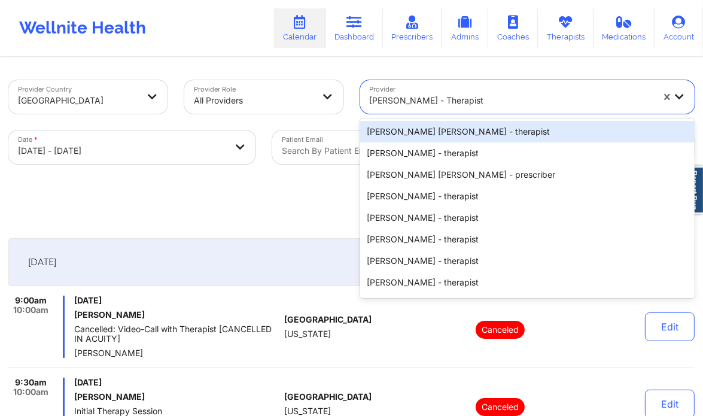
click at [419, 98] on div at bounding box center [512, 100] width 284 height 14
paste input "Jacinta Little"
type input "Jacinta Little"
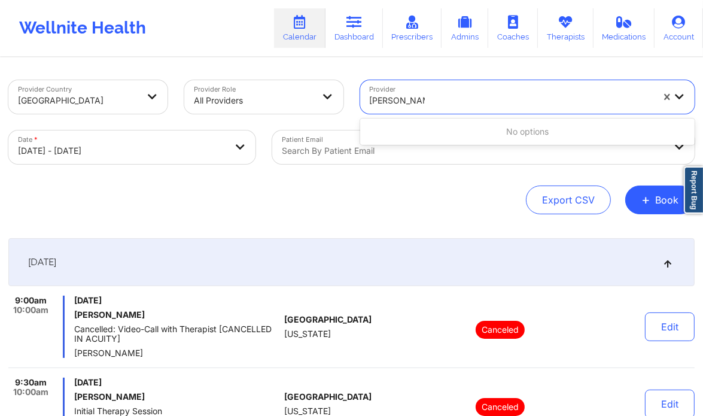
click at [404, 99] on input "Jacinta Little" at bounding box center [397, 101] width 55 height 12
click at [429, 100] on div at bounding box center [512, 100] width 284 height 14
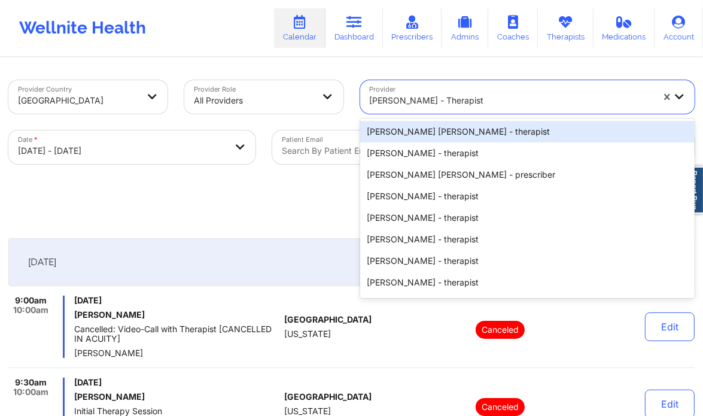
click at [429, 100] on div at bounding box center [512, 100] width 284 height 14
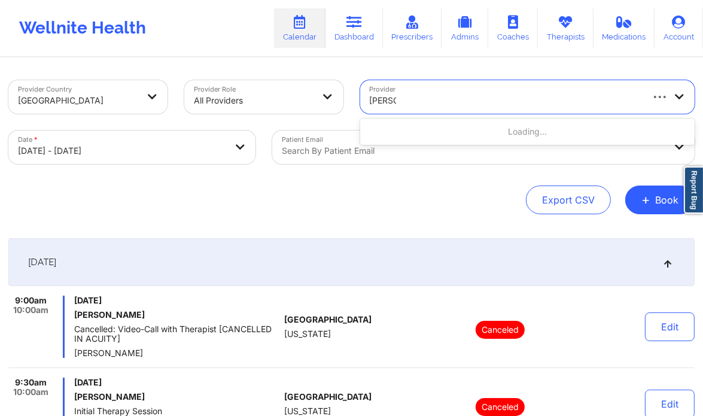
type input "Jacinta"
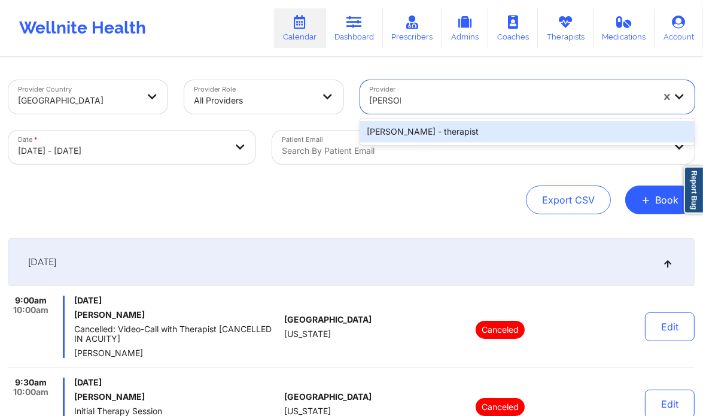
click at [429, 135] on div "Jacinta Little - therapist" at bounding box center [527, 132] width 335 height 22
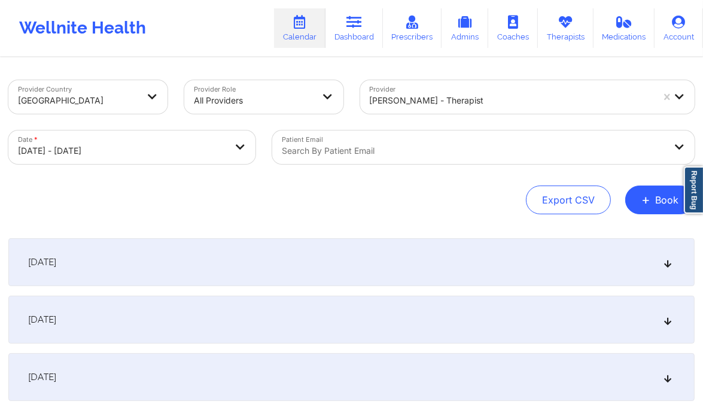
click at [484, 277] on div "[DATE]" at bounding box center [351, 262] width 687 height 48
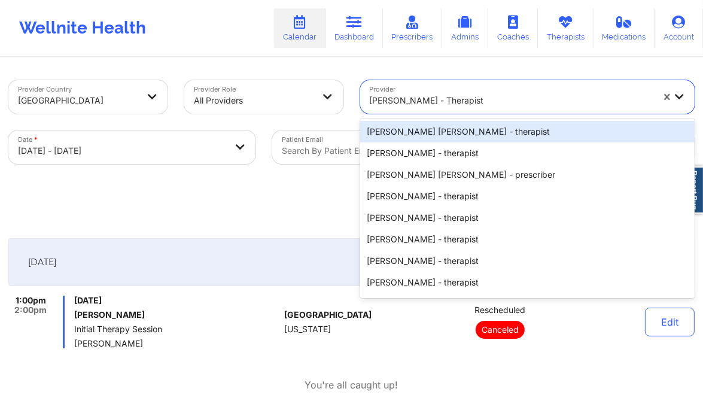
click at [388, 101] on div at bounding box center [512, 100] width 284 height 14
paste input "Latonia Love - Edwards"
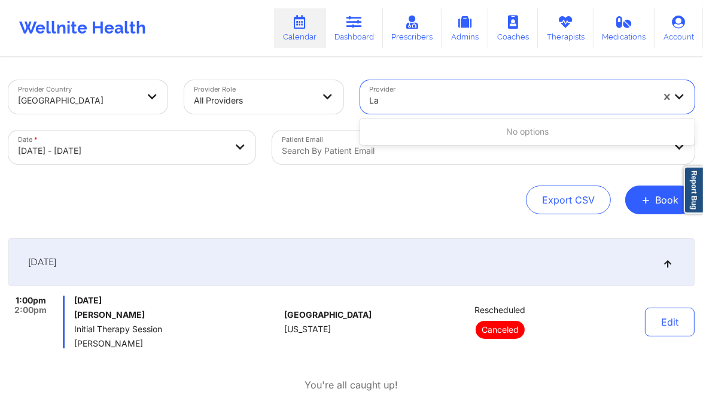
type input "L"
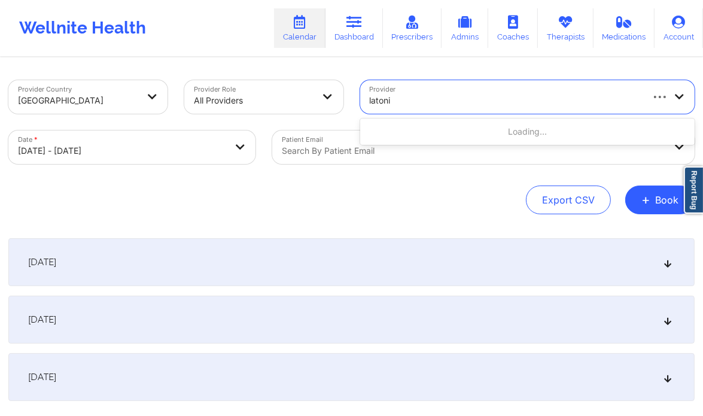
type input "latonia"
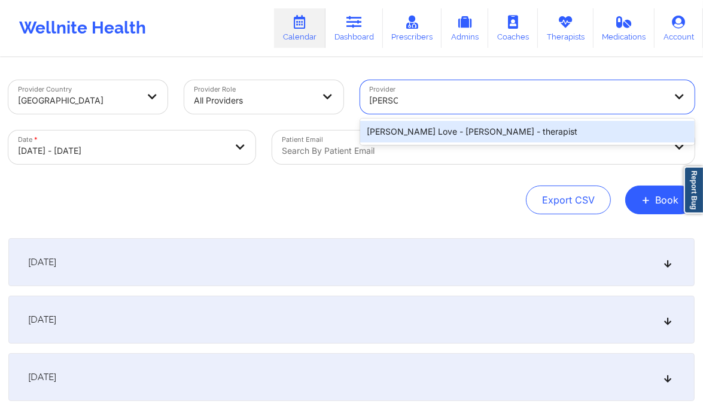
click at [457, 129] on div "Latonia Love - Edwards - therapist" at bounding box center [527, 132] width 335 height 22
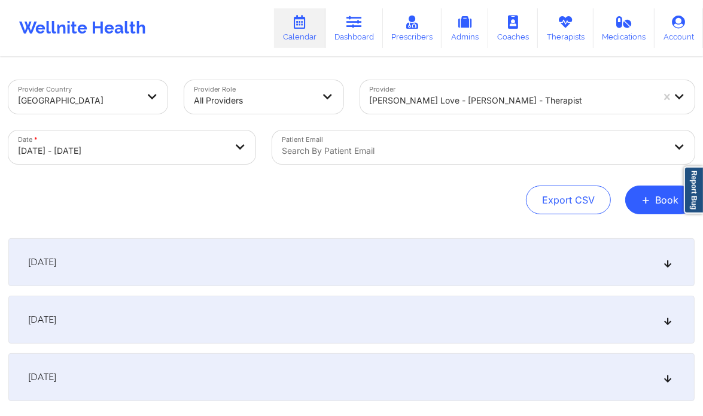
click at [649, 272] on div "[DATE]" at bounding box center [351, 262] width 687 height 48
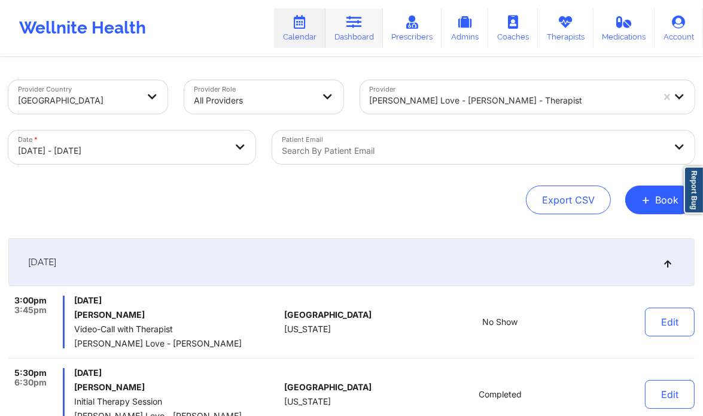
click at [368, 33] on link "Dashboard" at bounding box center [354, 28] width 57 height 40
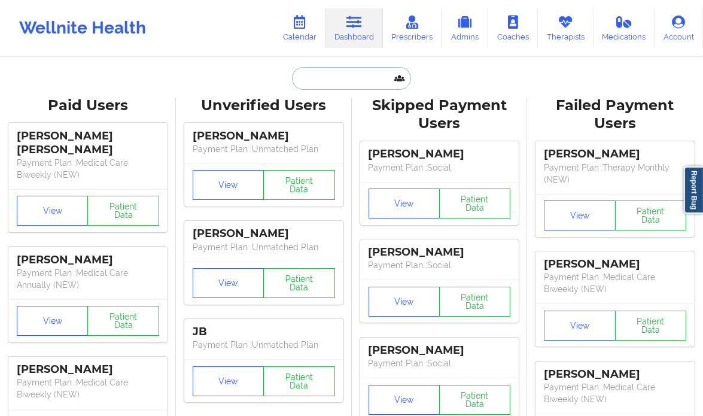
click at [376, 78] on input "text" at bounding box center [351, 78] width 119 height 23
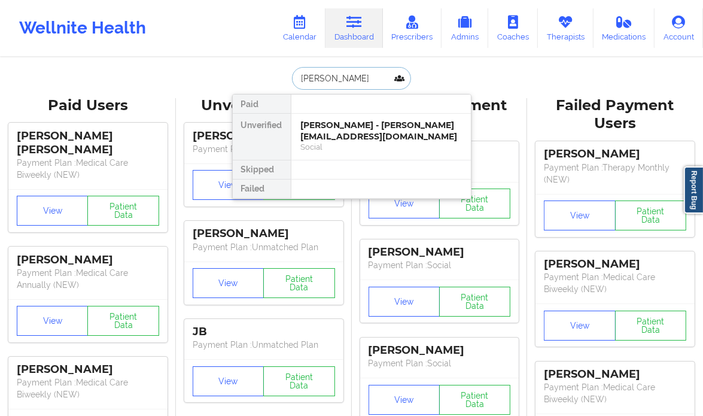
type input "Clarese william"
click at [372, 136] on div "Clarese Williams - claresewilliams79@gmail.com" at bounding box center [381, 131] width 160 height 22
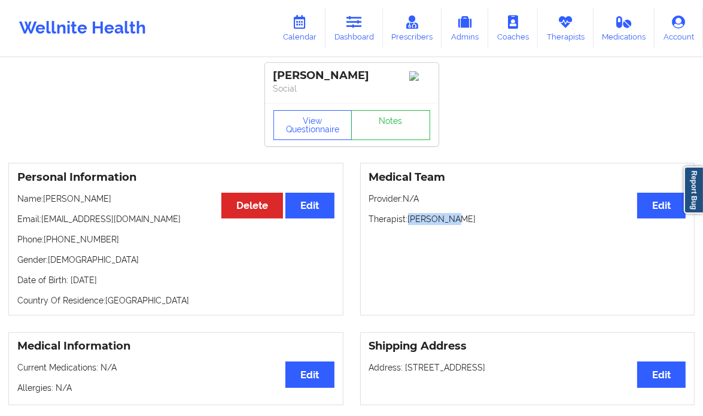
drag, startPoint x: 466, startPoint y: 220, endPoint x: 410, endPoint y: 220, distance: 55.7
click at [410, 220] on p "Therapist: Abena Adom" at bounding box center [527, 219] width 317 height 12
copy p "Abena Adom"
